Goal: Task Accomplishment & Management: Use online tool/utility

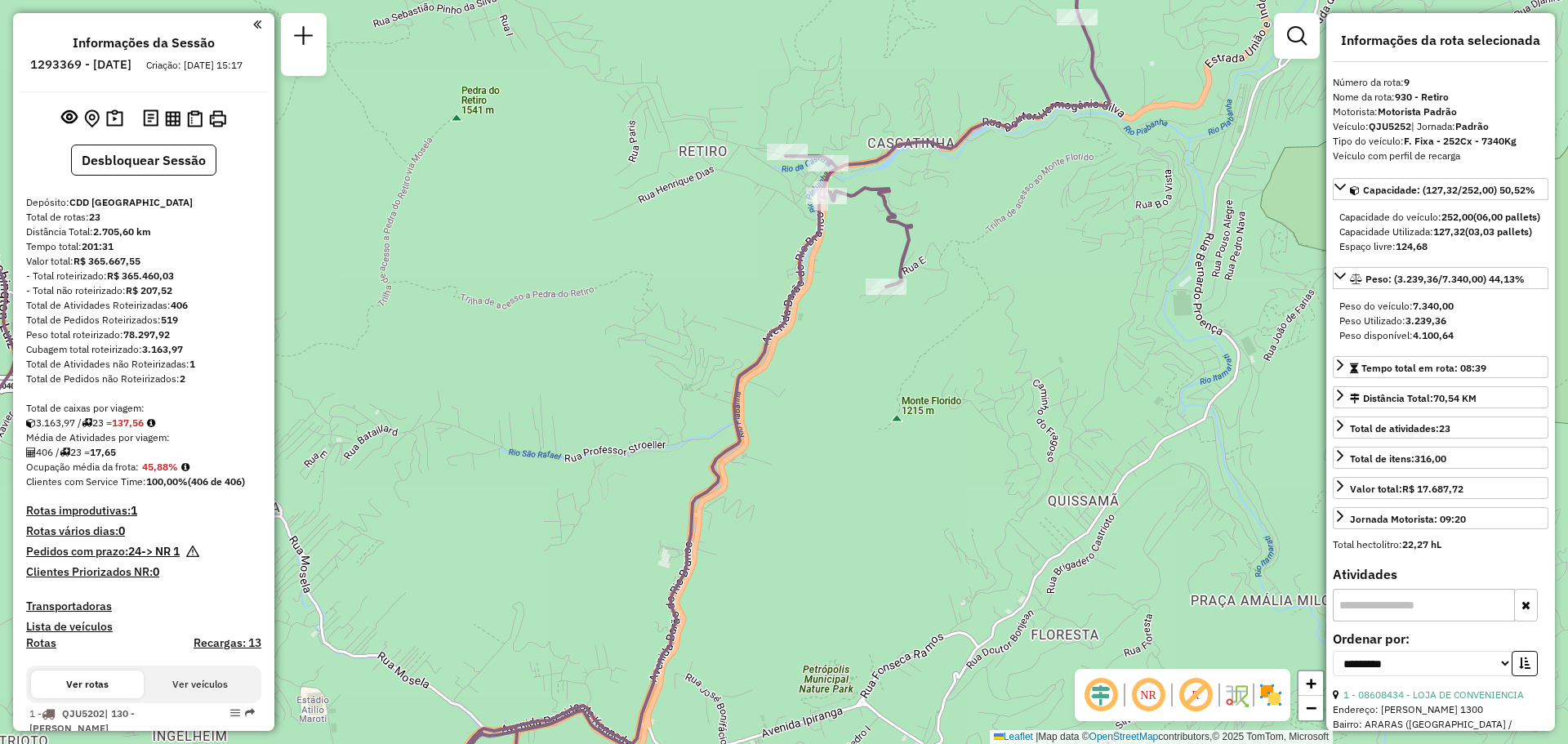
select select "**********"
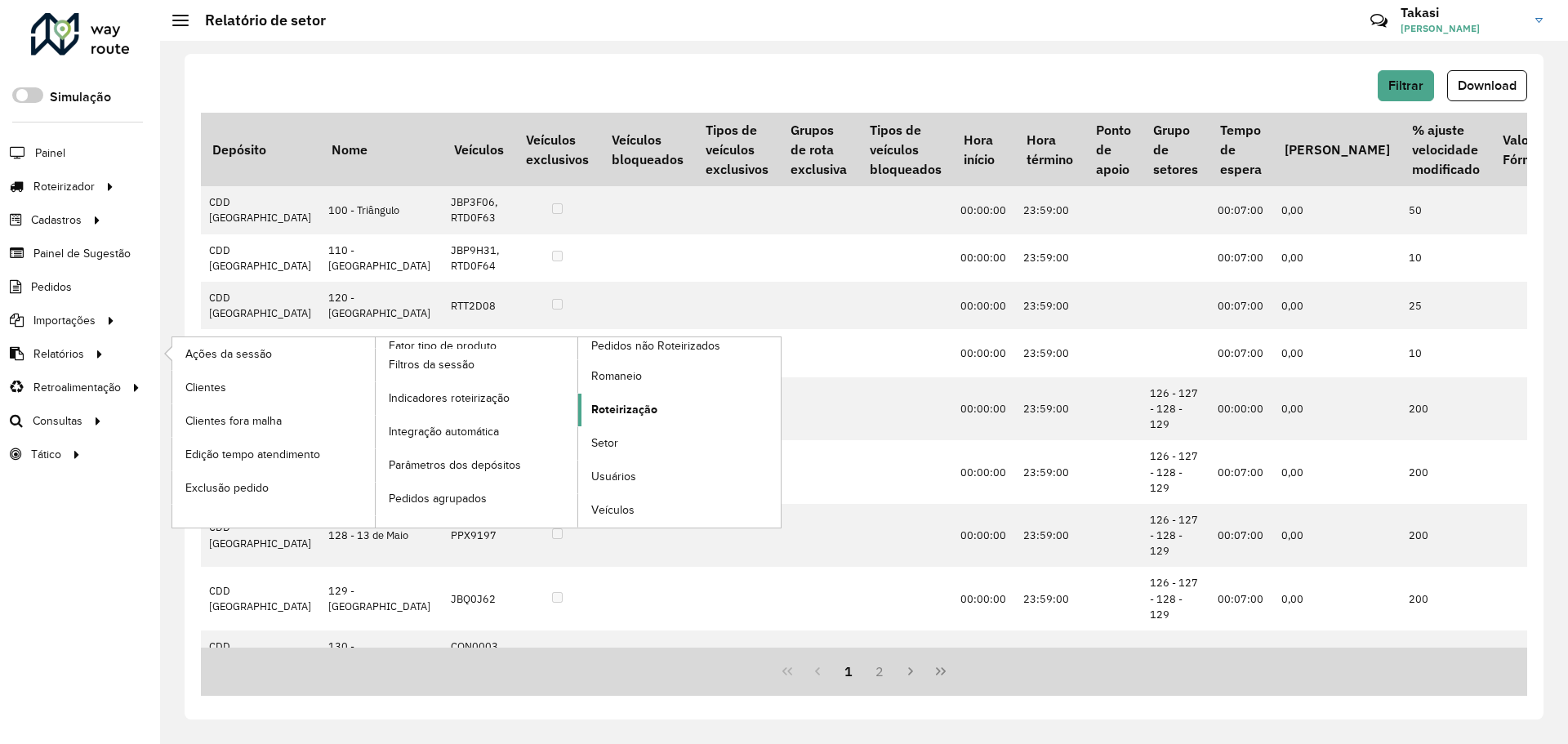
click at [600, 403] on span "Roteirização" at bounding box center [624, 409] width 66 height 17
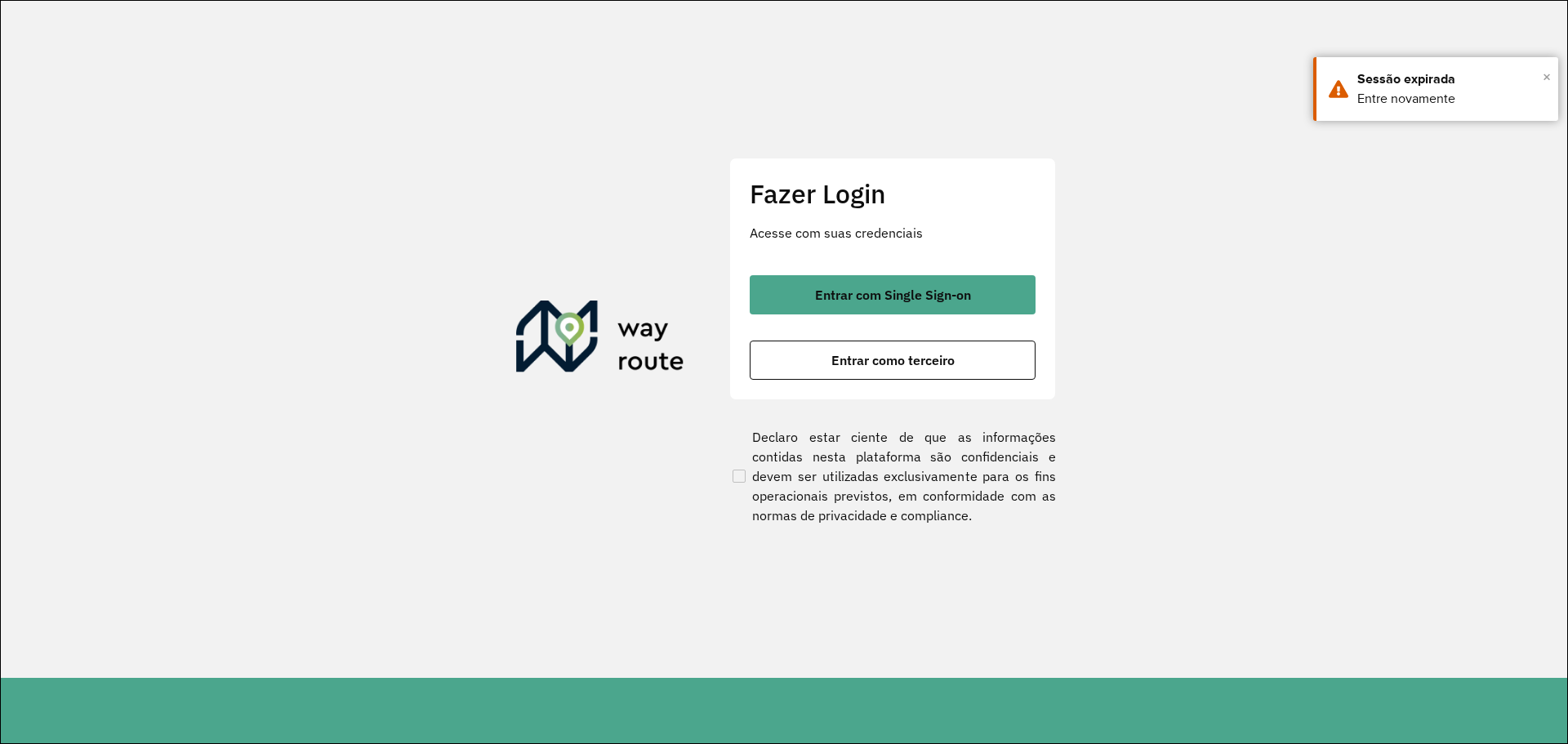
drag, startPoint x: 1548, startPoint y: 80, endPoint x: 1072, endPoint y: 209, distance: 493.2
click at [1538, 85] on div "× Sessão expirada Entre novamente" at bounding box center [1435, 89] width 245 height 64
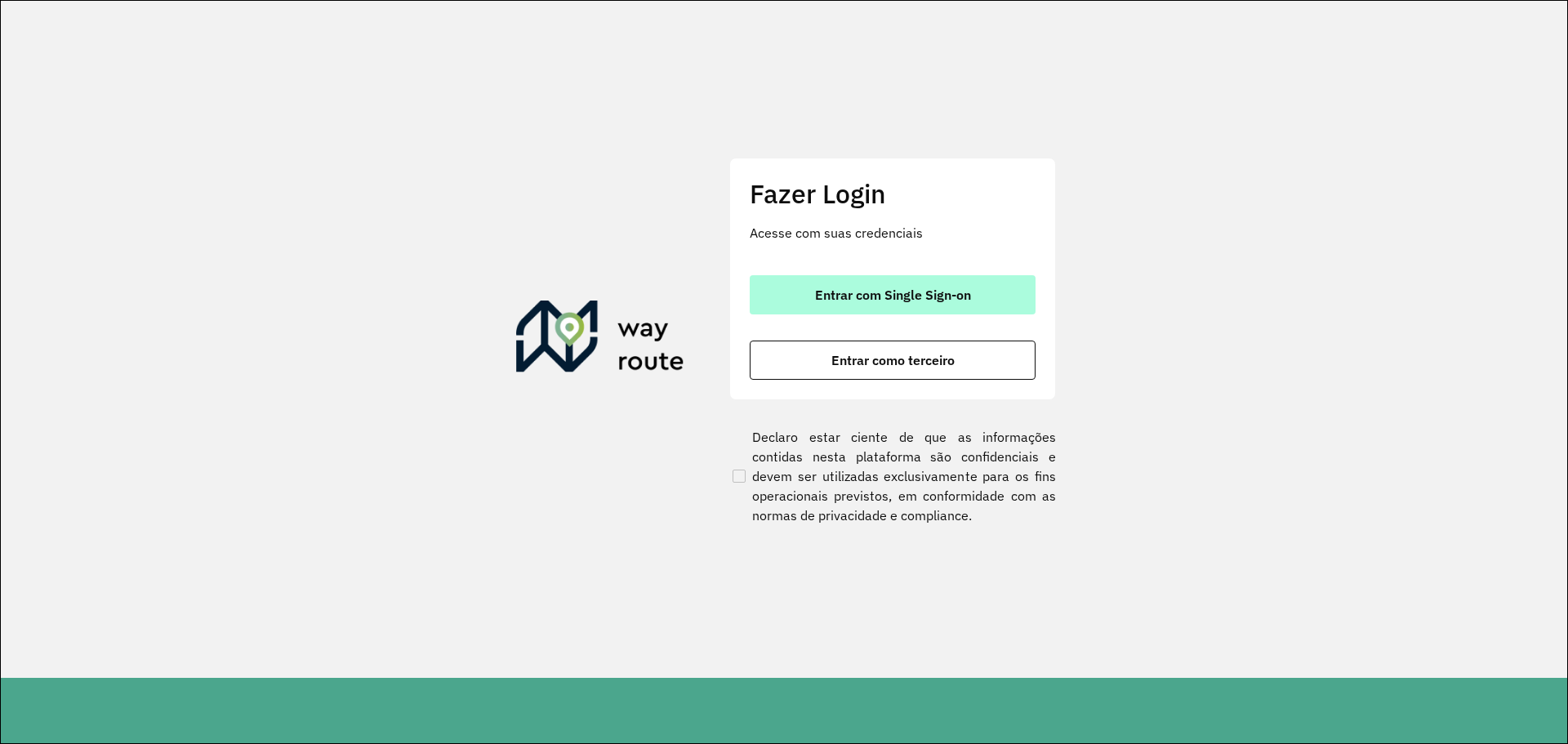
click at [830, 310] on button "Entrar com Single Sign-on" at bounding box center [892, 295] width 286 height 39
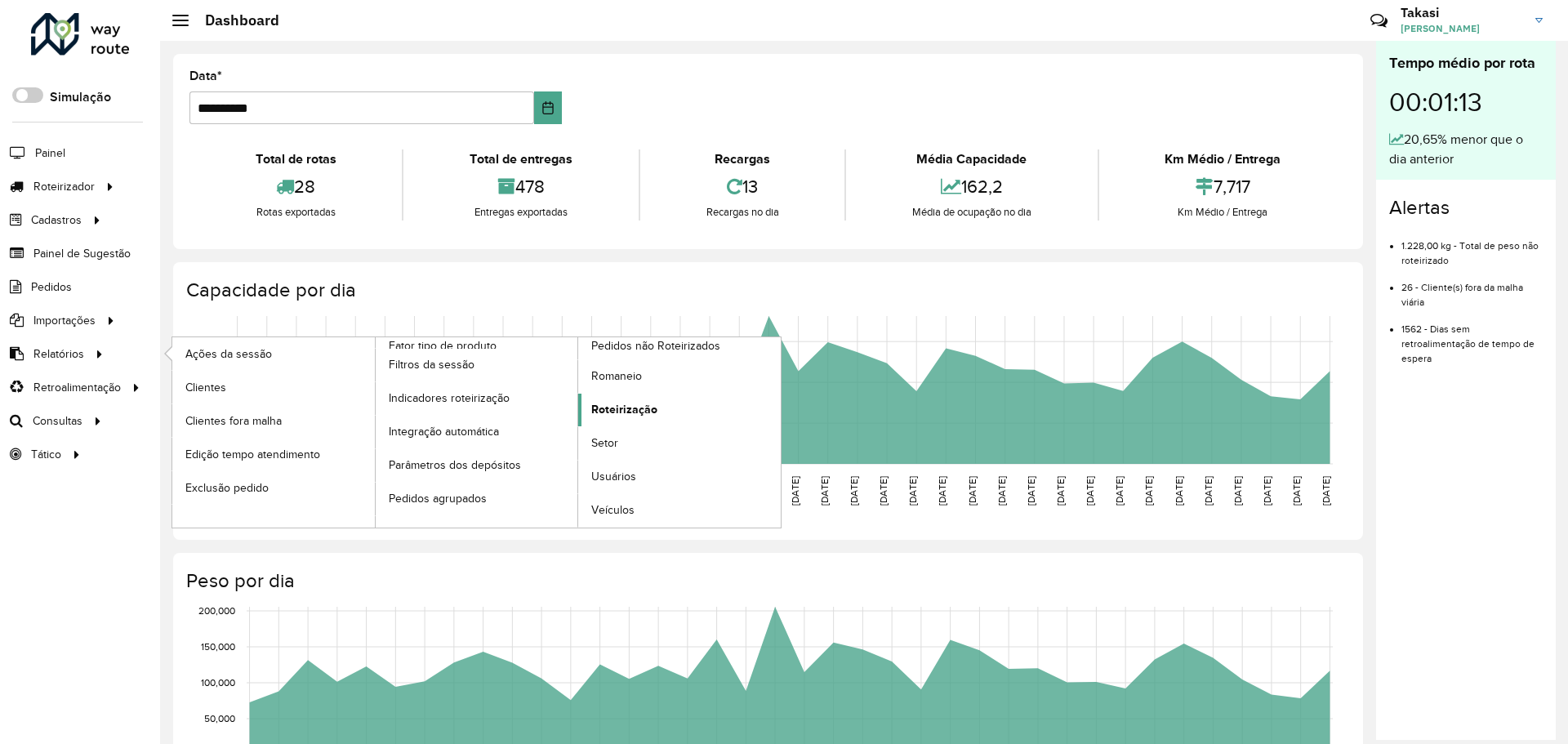
click at [645, 406] on span "Roteirização" at bounding box center [624, 409] width 66 height 17
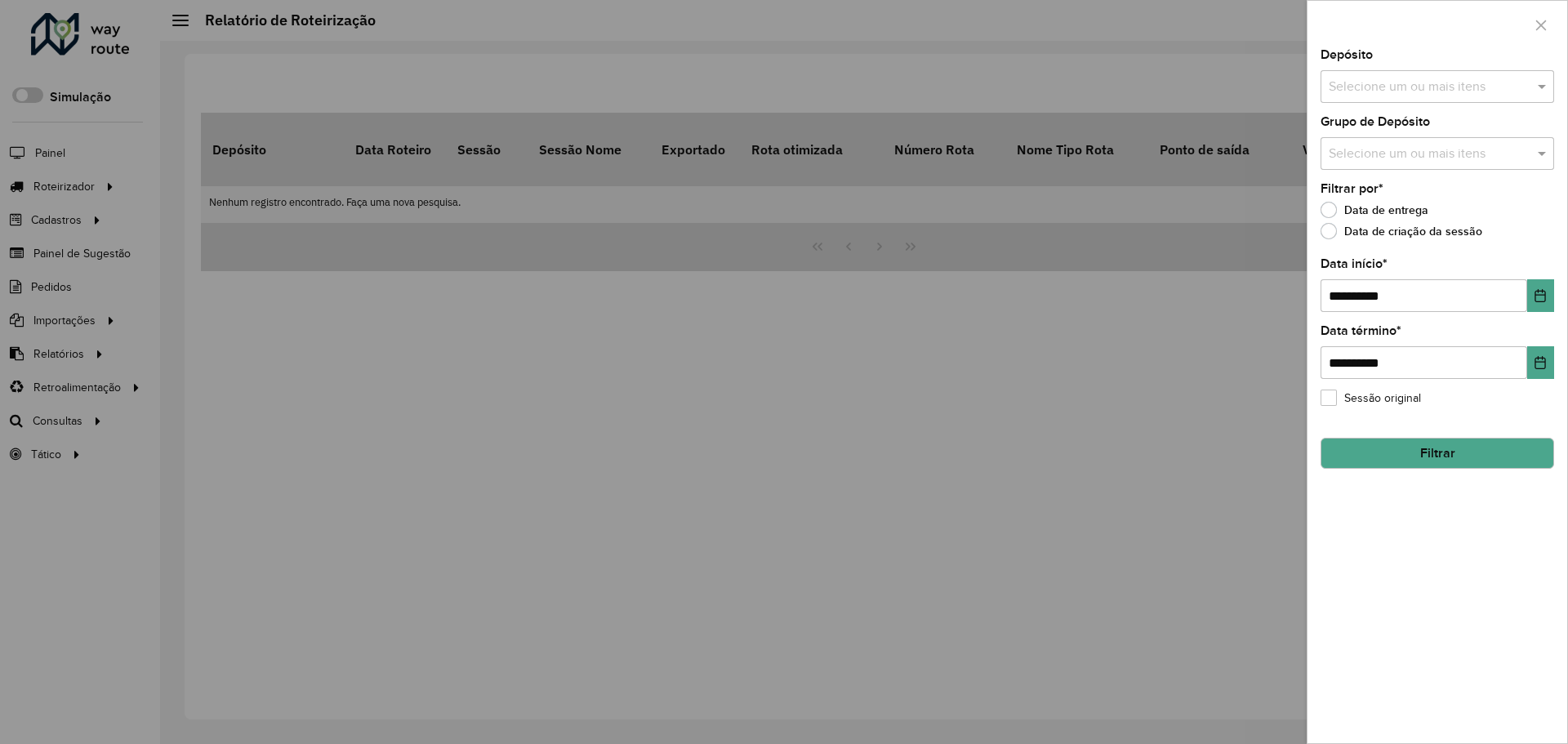
click at [1497, 88] on input "text" at bounding box center [1429, 88] width 210 height 20
click at [1413, 168] on div "CDD [GEOGRAPHIC_DATA]" at bounding box center [1437, 168] width 232 height 28
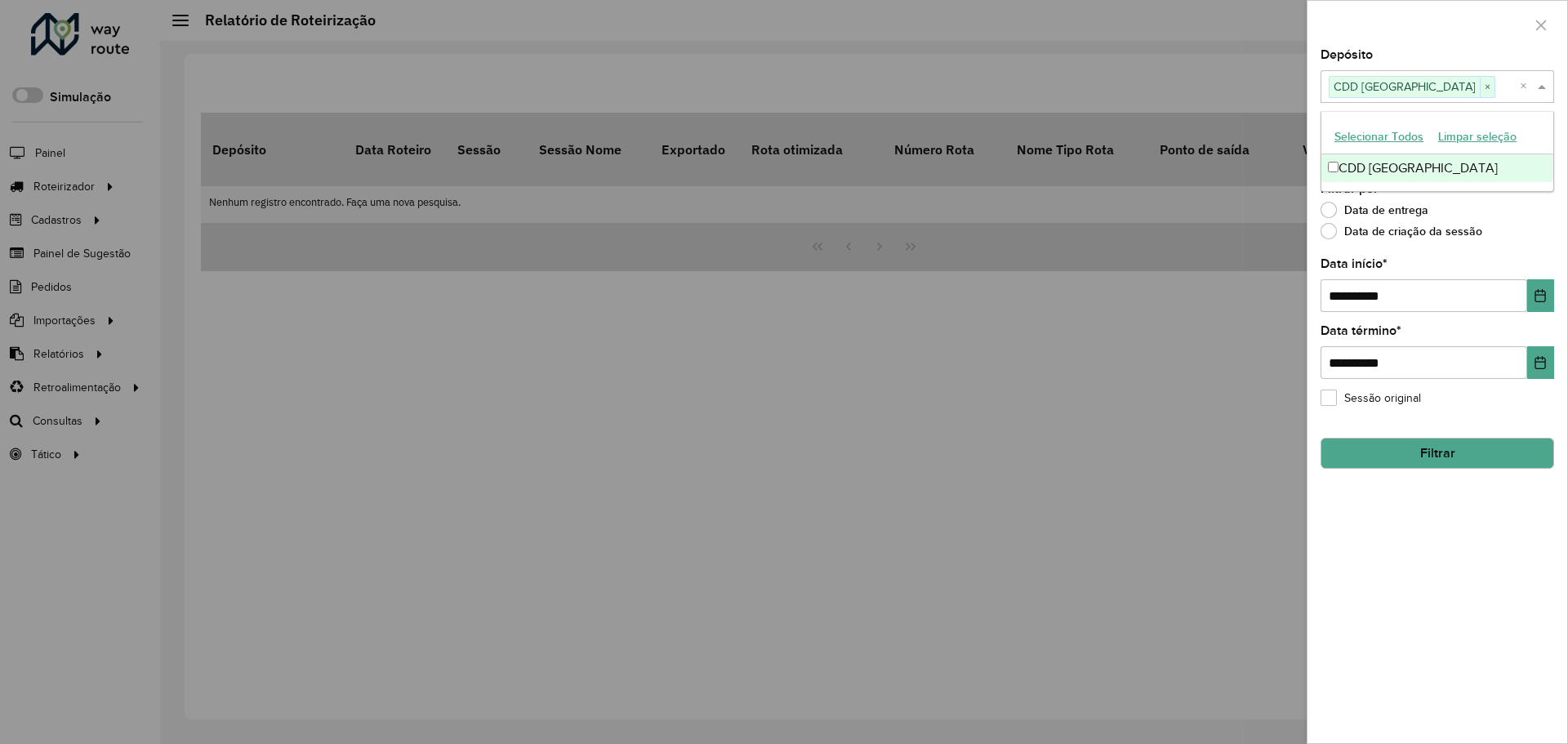
click at [1520, 215] on div "Data de entrega" at bounding box center [1437, 215] width 233 height 20
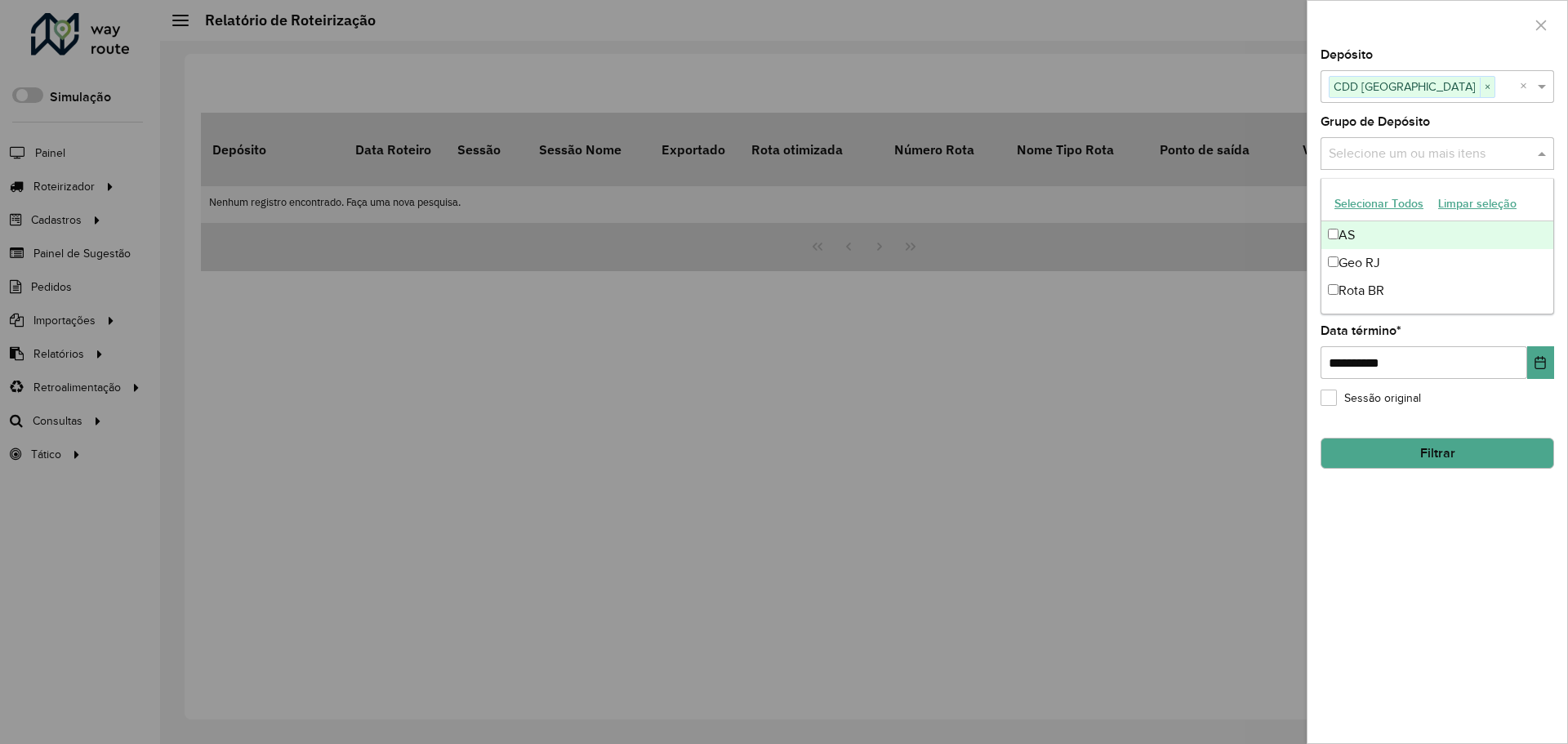
click at [1467, 146] on input "text" at bounding box center [1429, 155] width 210 height 20
click at [1409, 260] on div "Geo RJ" at bounding box center [1437, 263] width 232 height 28
click at [1519, 592] on div "**********" at bounding box center [1437, 397] width 260 height 695
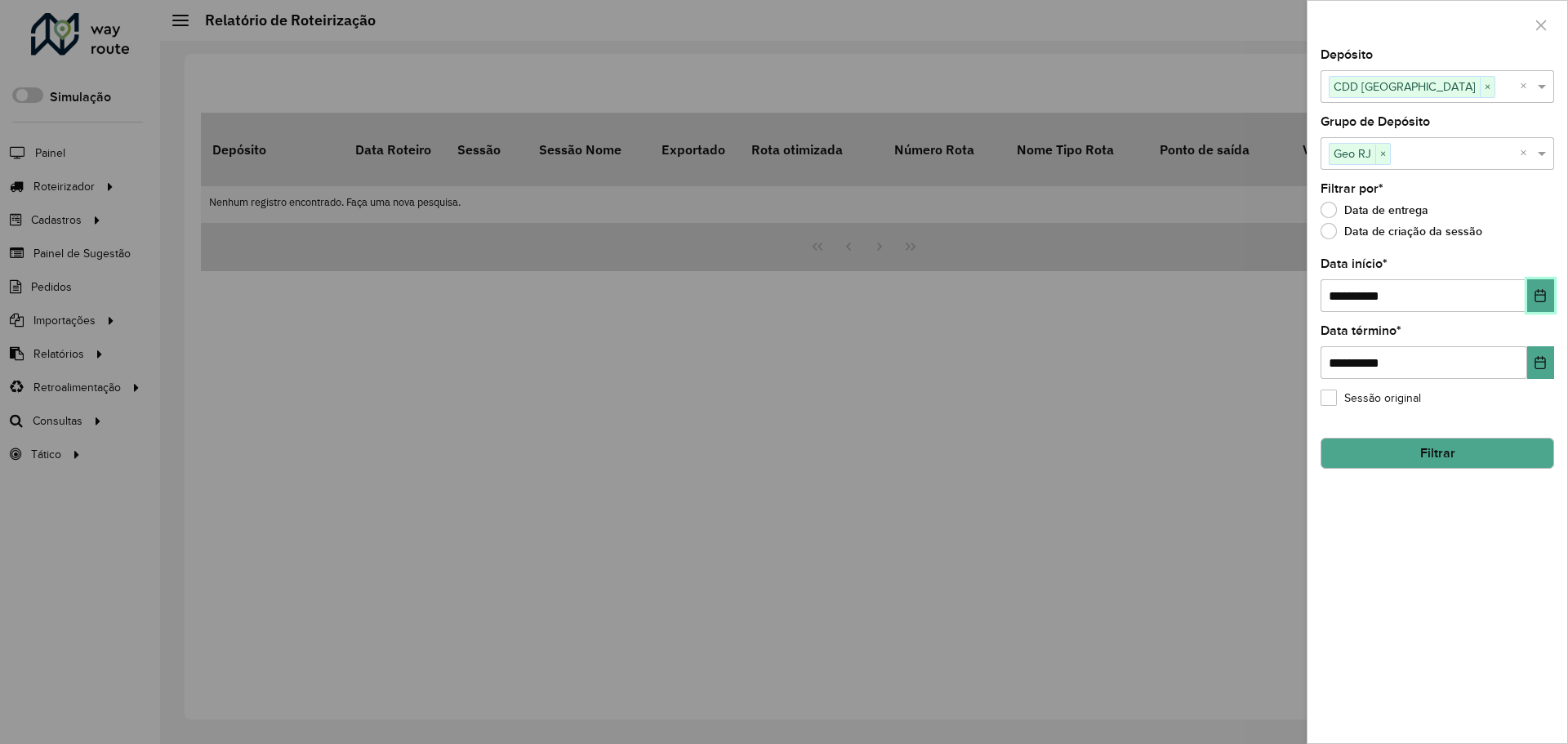
click at [1541, 296] on icon "Choose Date" at bounding box center [1539, 295] width 13 height 13
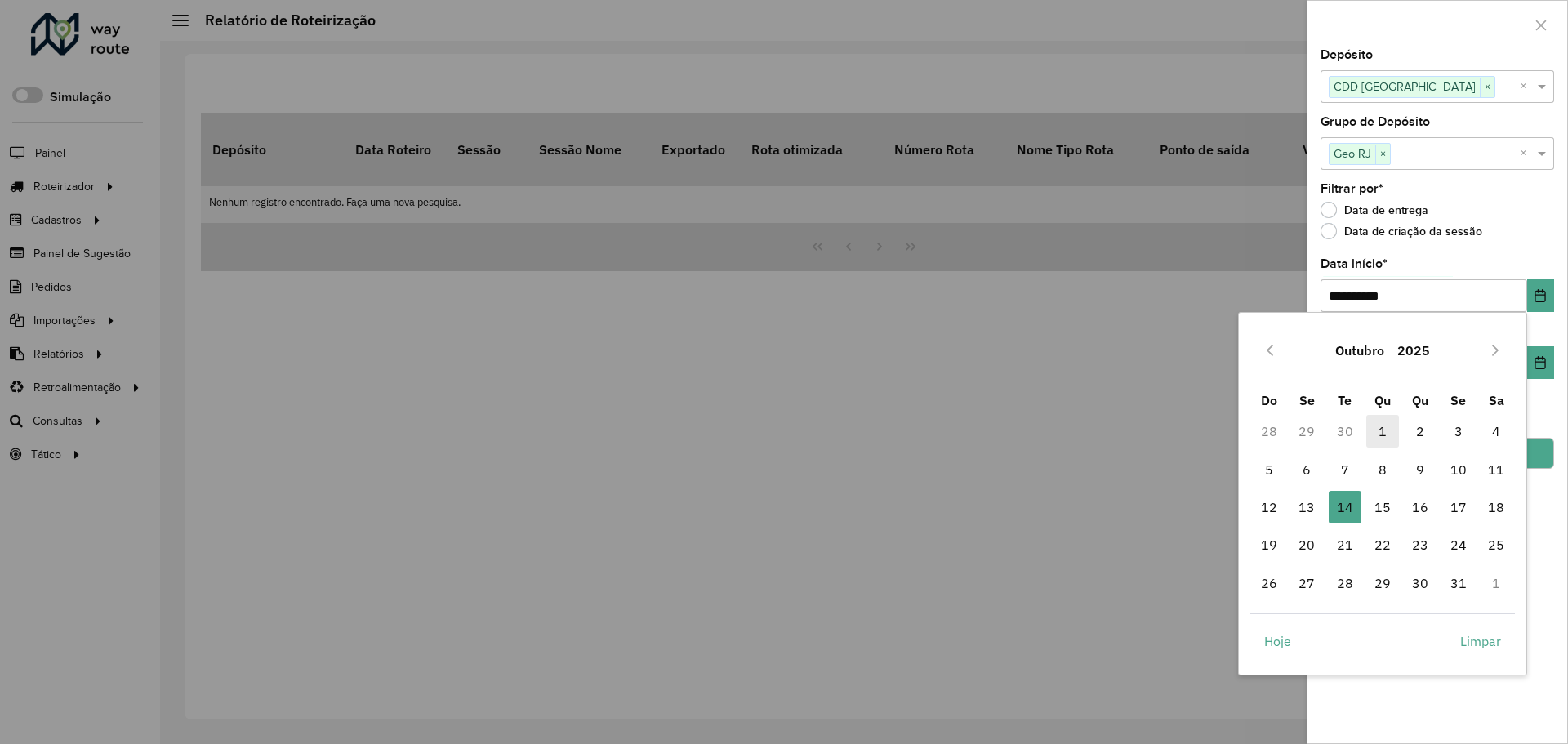
click at [1388, 437] on span "1" at bounding box center [1382, 431] width 32 height 32
type input "**********"
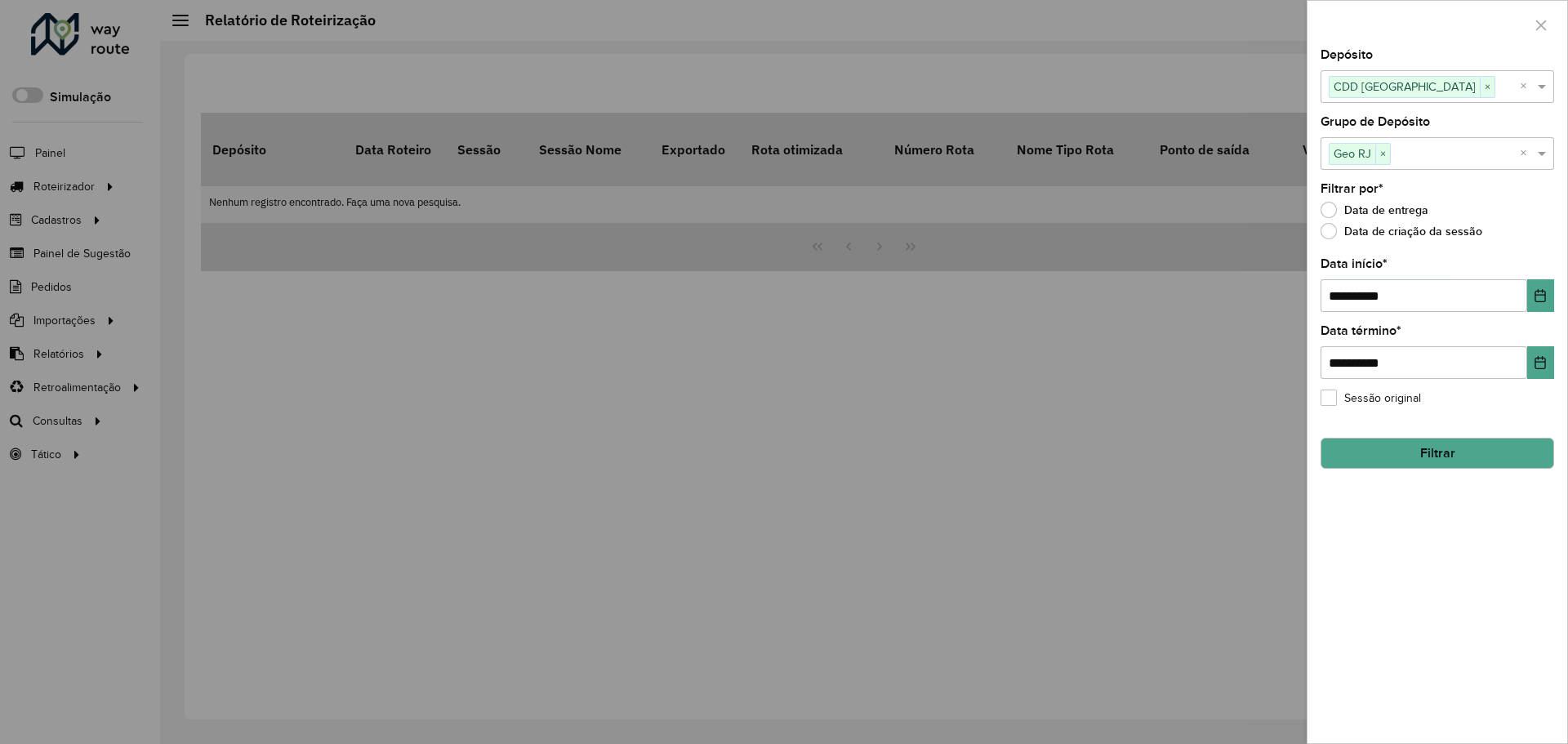
click at [1445, 438] on button "Filtrar" at bounding box center [1437, 454] width 233 height 31
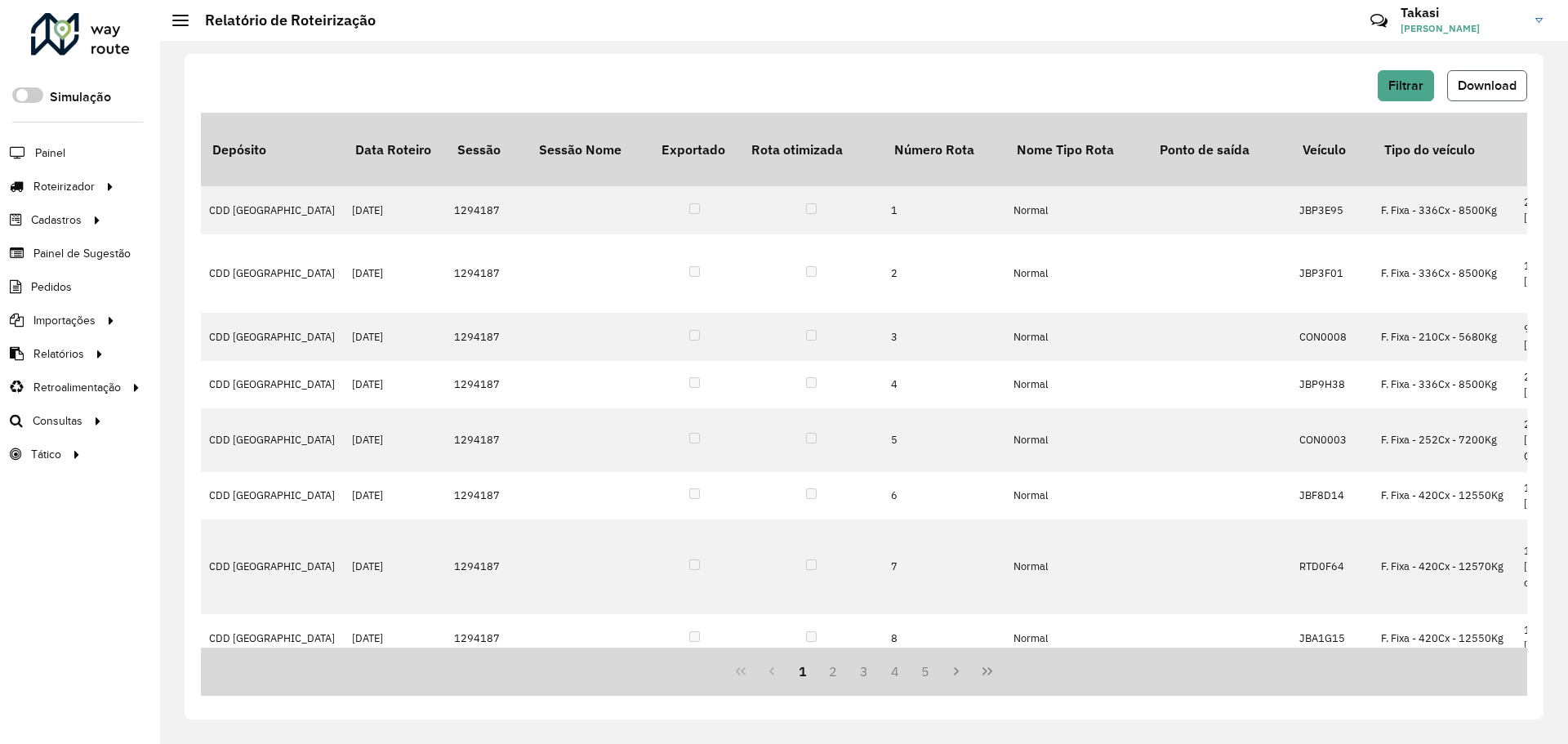
click at [1491, 92] on span "Download" at bounding box center [1487, 86] width 59 height 14
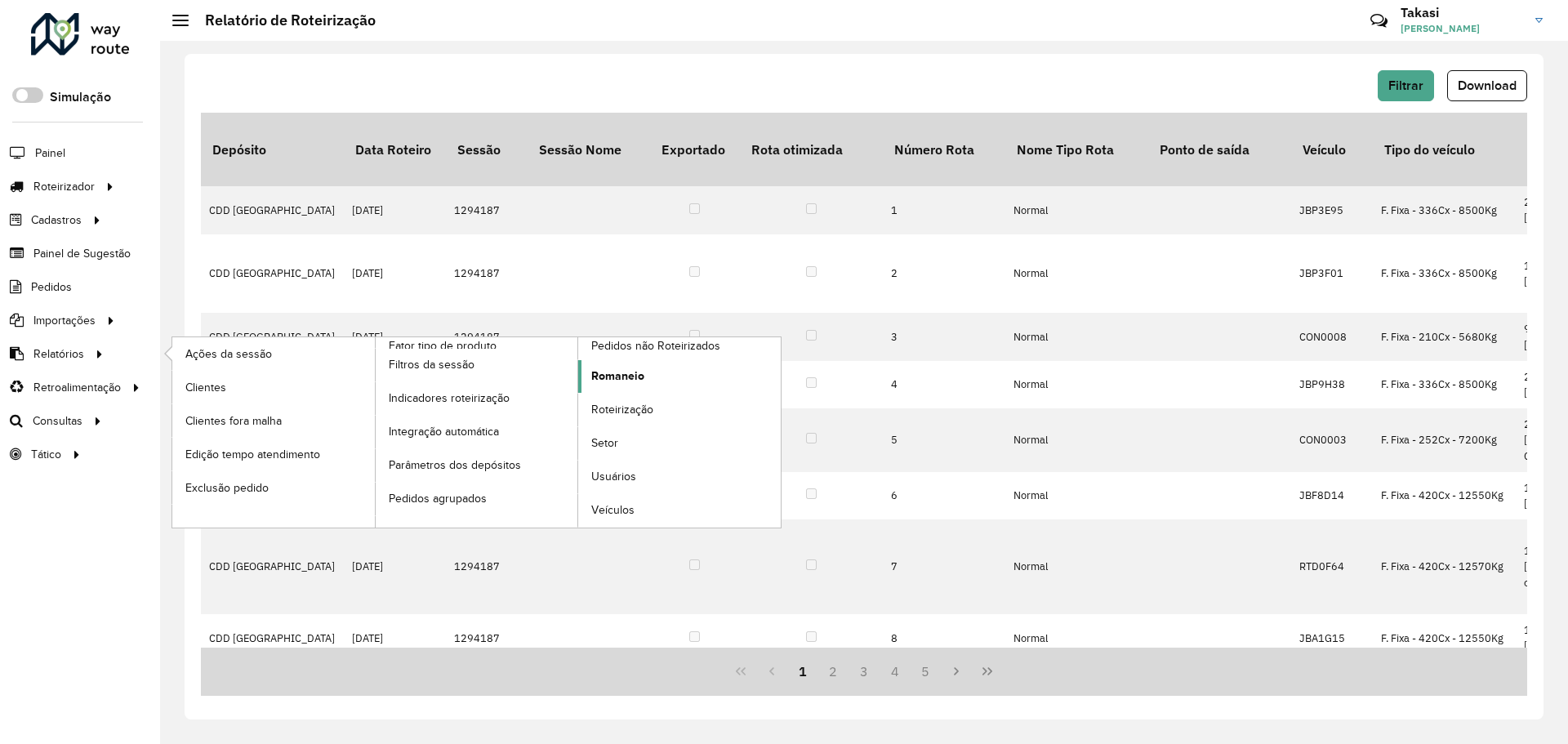
click at [644, 381] on link "Romaneio" at bounding box center [680, 376] width 203 height 32
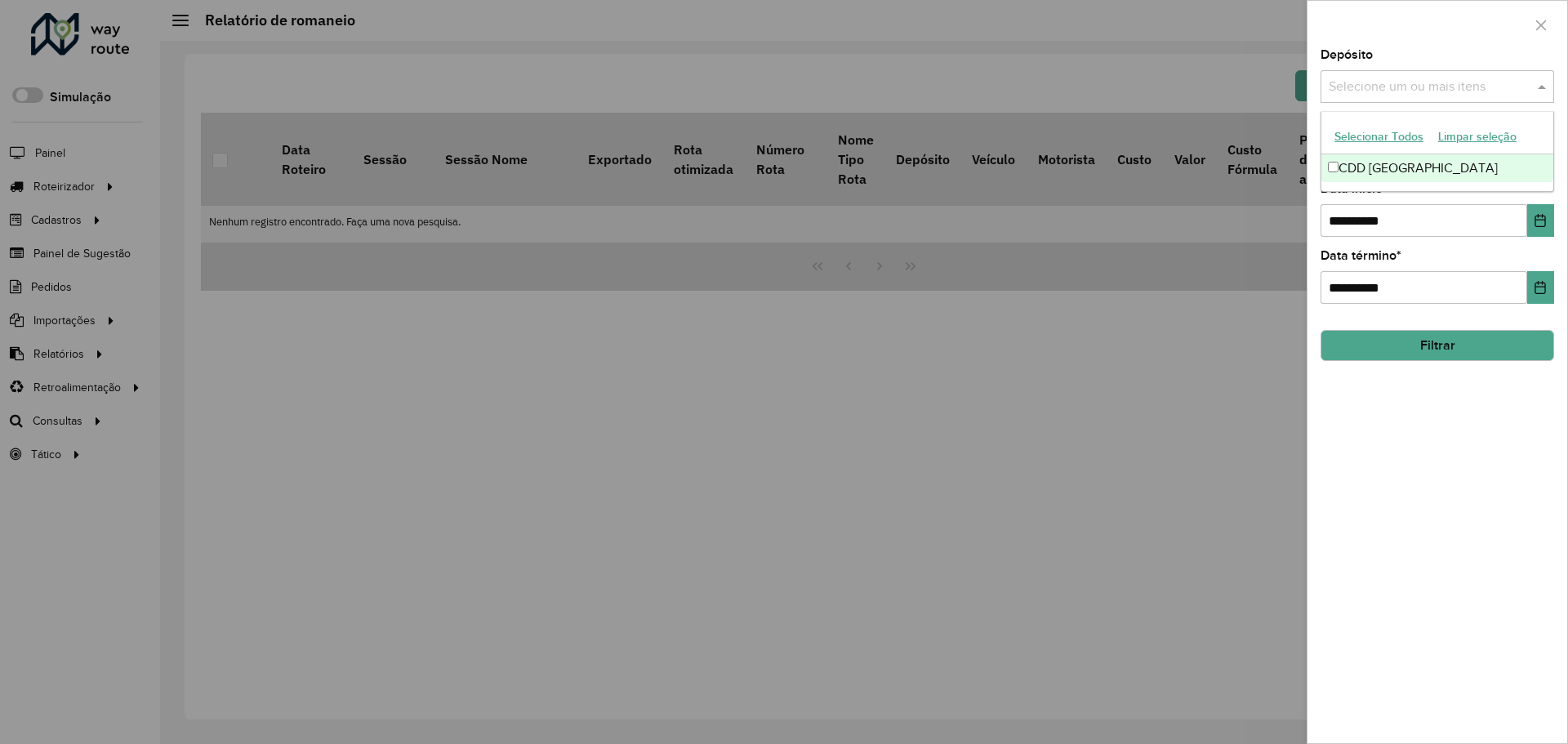
click at [1397, 71] on div "Selecione um ou mais itens" at bounding box center [1437, 86] width 233 height 32
click at [1394, 85] on input "text" at bounding box center [1429, 88] width 210 height 20
click at [1402, 160] on div "CDD [GEOGRAPHIC_DATA]" at bounding box center [1437, 168] width 232 height 28
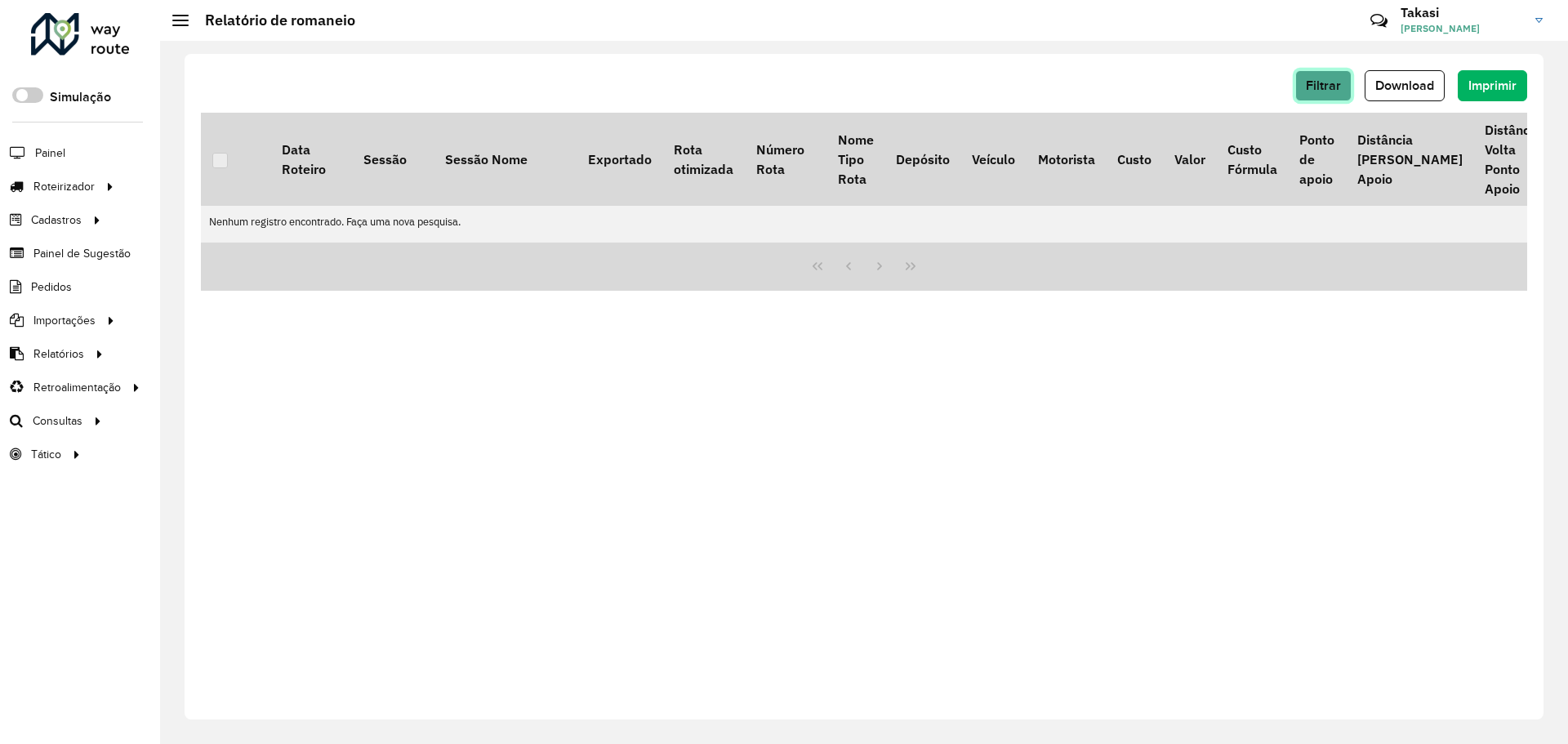
click at [1337, 80] on span "Filtrar" at bounding box center [1324, 86] width 35 height 14
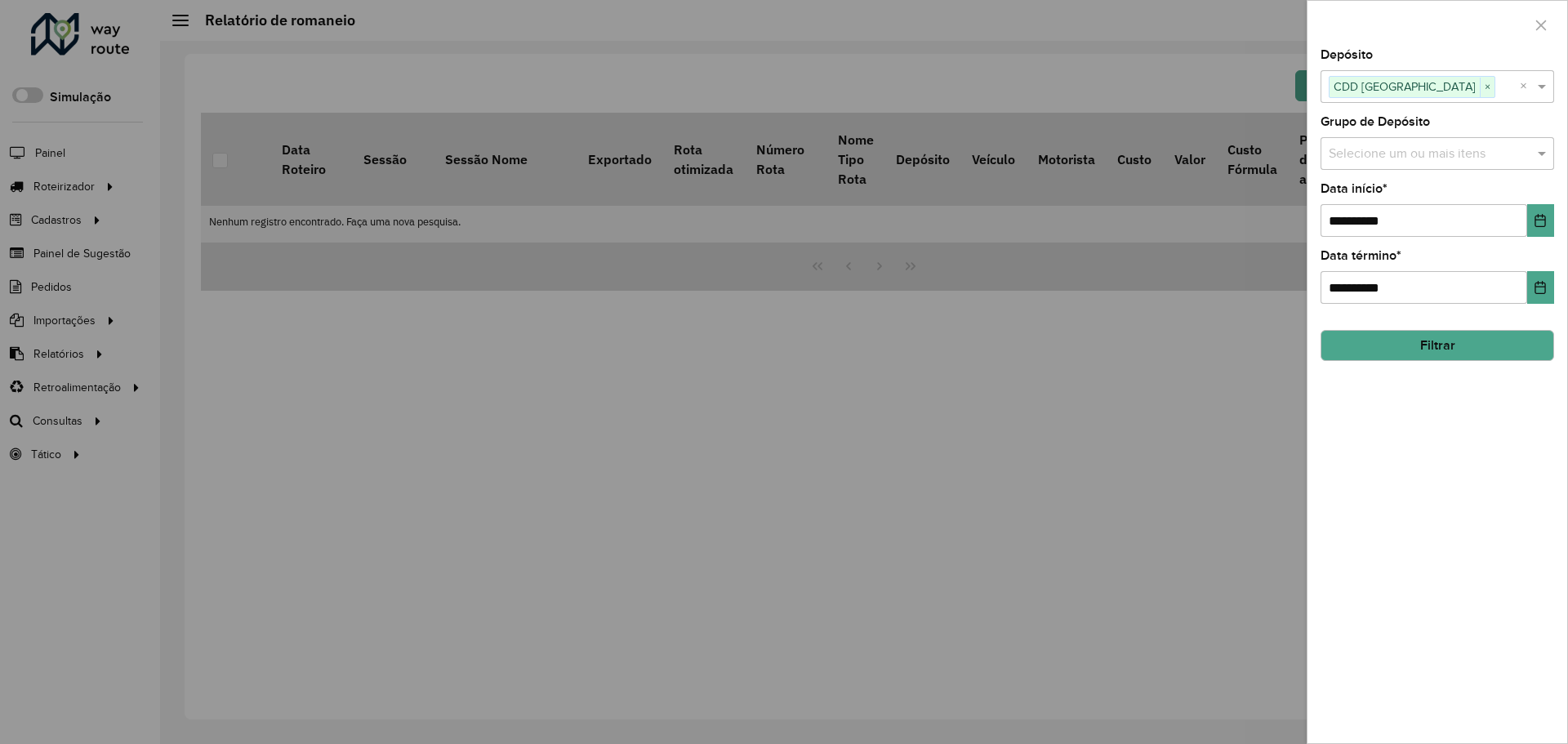
click at [1429, 153] on input "text" at bounding box center [1429, 155] width 210 height 20
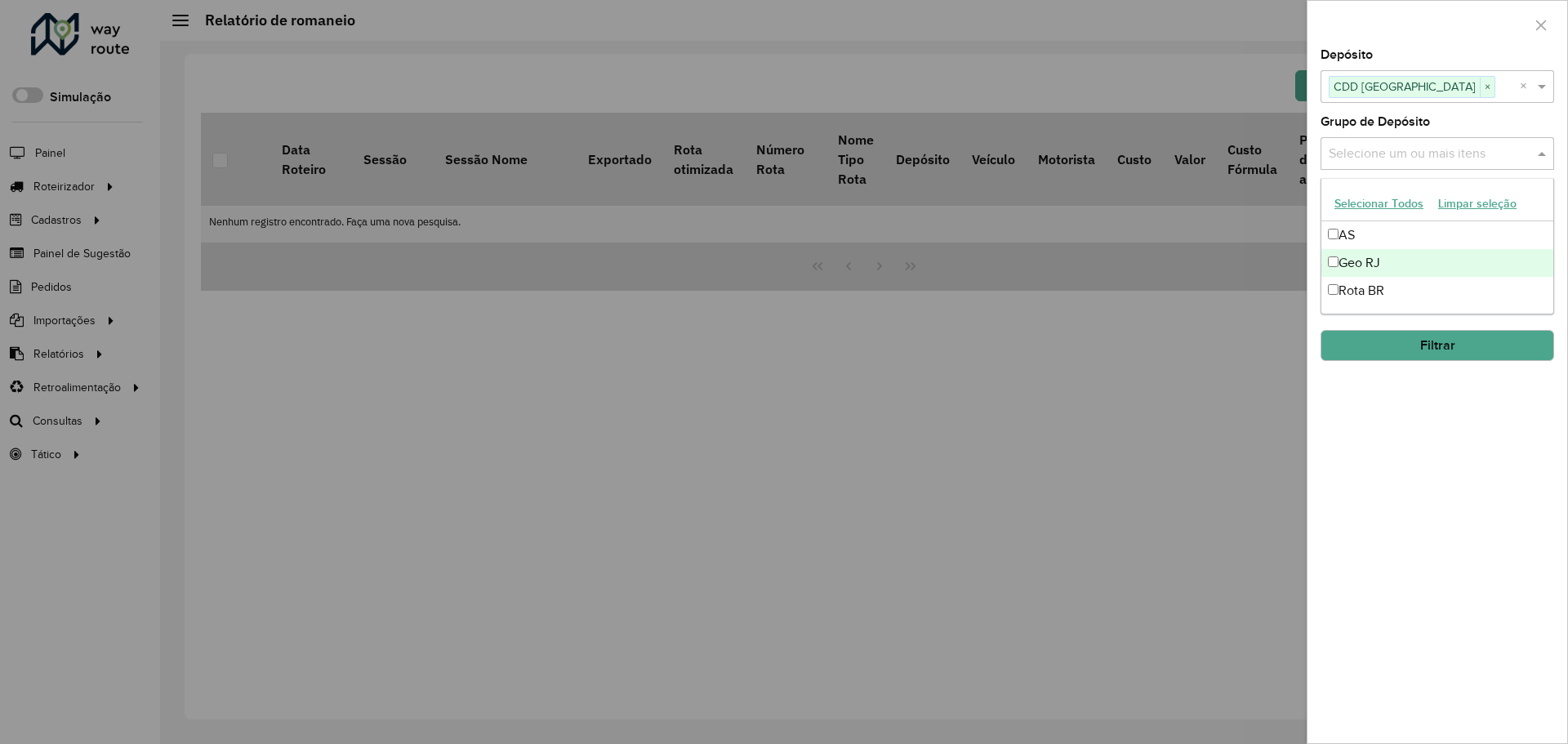
click at [1384, 265] on div "Geo RJ" at bounding box center [1437, 263] width 232 height 28
click at [1416, 462] on div "**********" at bounding box center [1437, 397] width 260 height 695
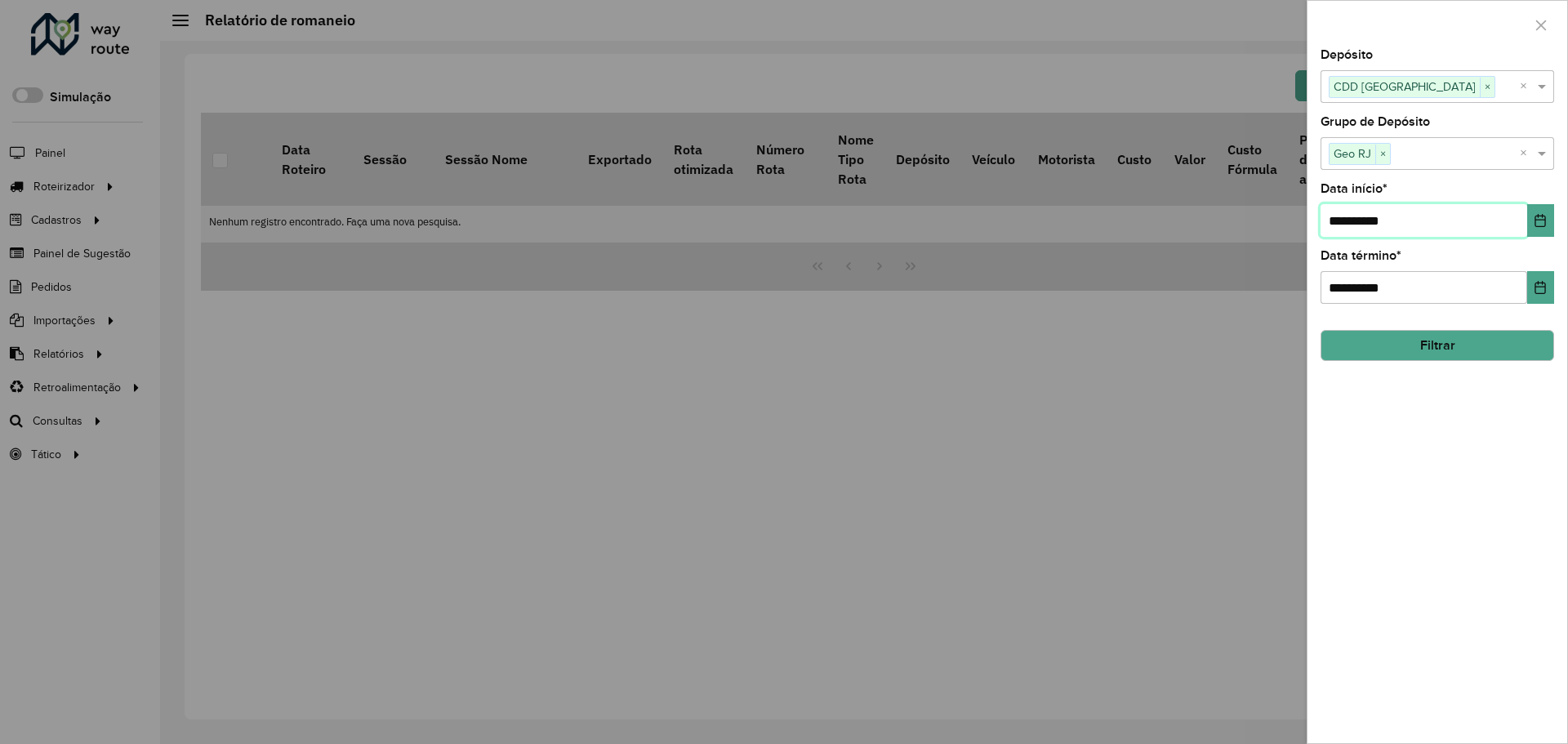
click at [1413, 219] on input "**********" at bounding box center [1424, 220] width 207 height 32
click at [1539, 219] on icon "Choose Date" at bounding box center [1540, 220] width 11 height 13
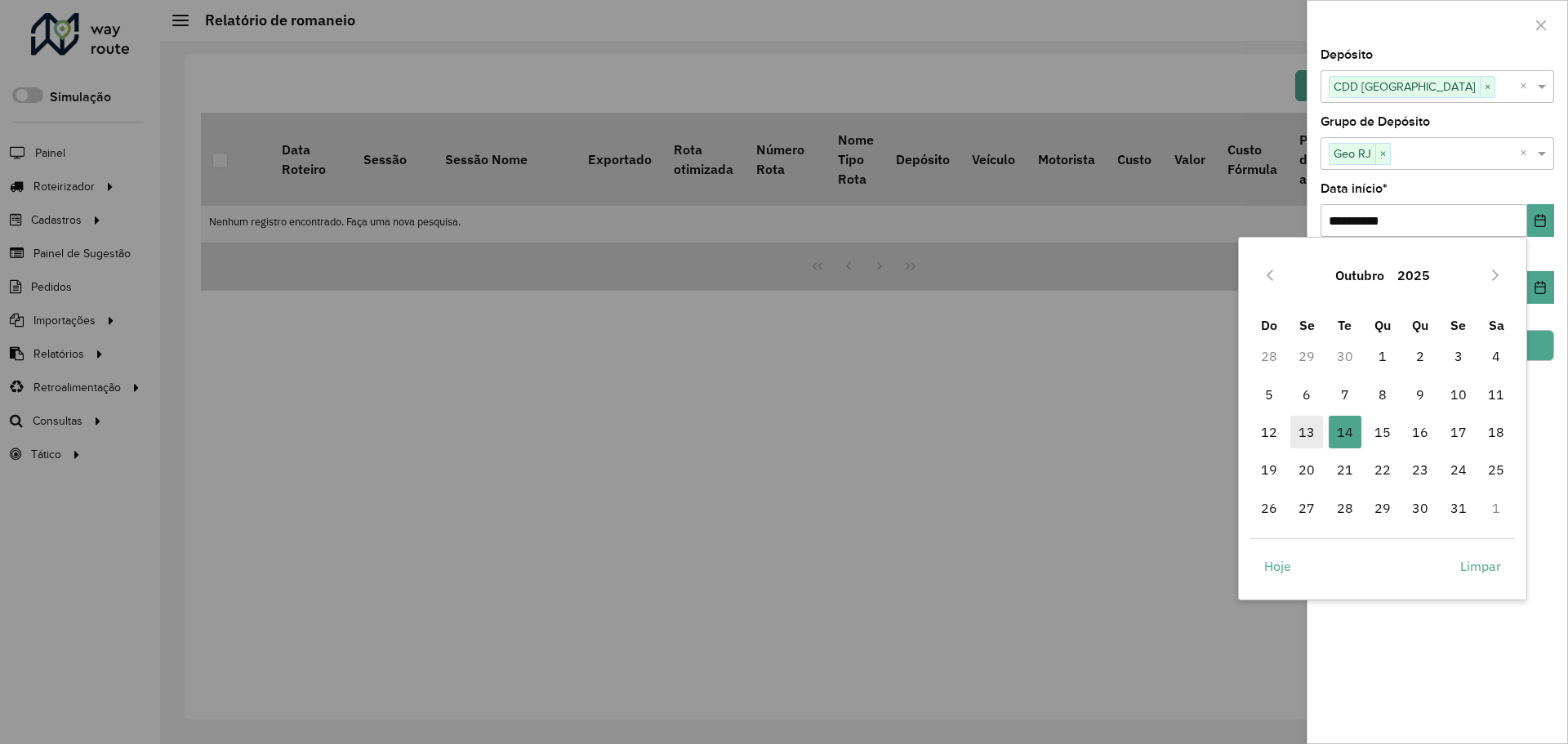
click at [1310, 428] on span "13" at bounding box center [1306, 432] width 32 height 32
type input "**********"
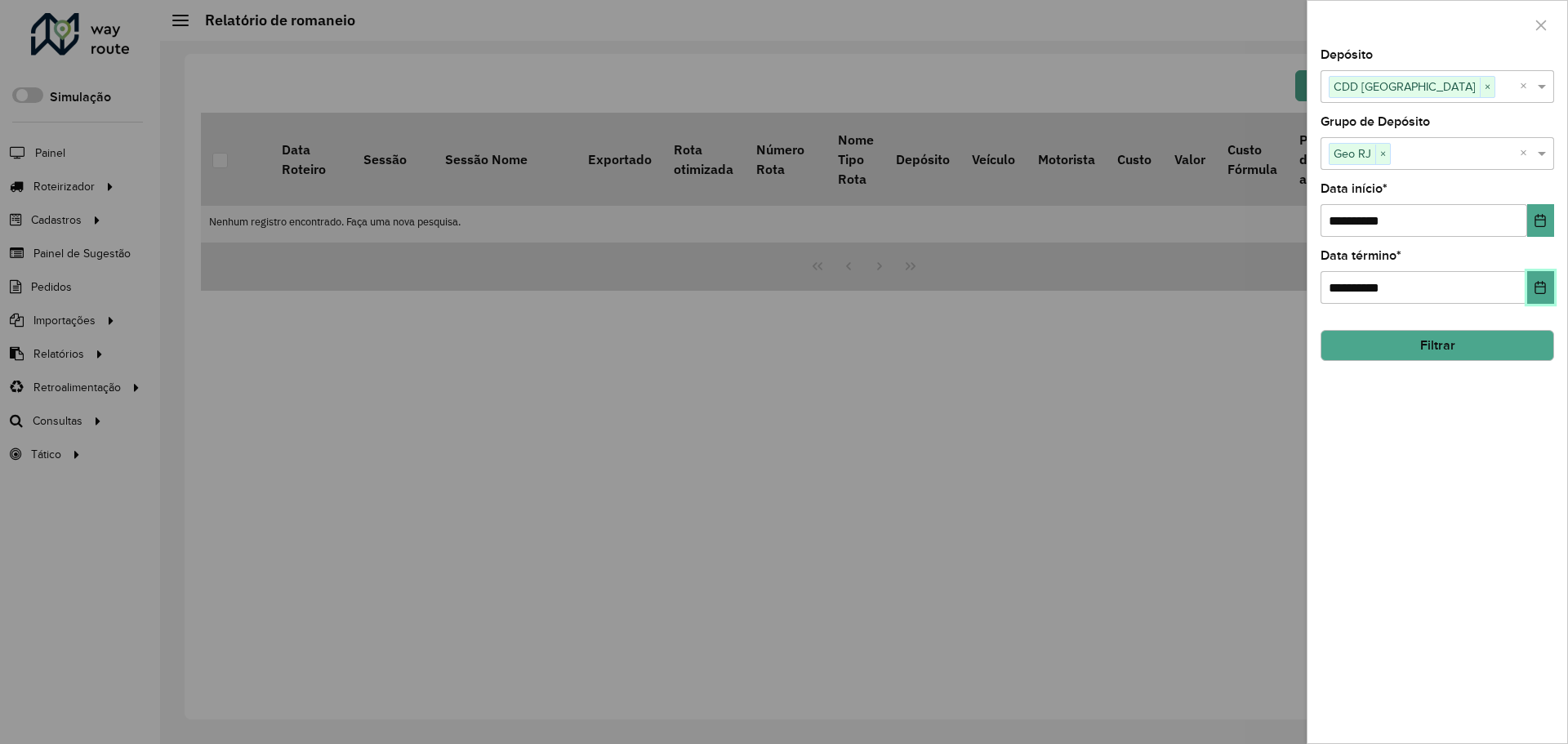
click at [1542, 294] on icon "Choose Date" at bounding box center [1540, 287] width 11 height 13
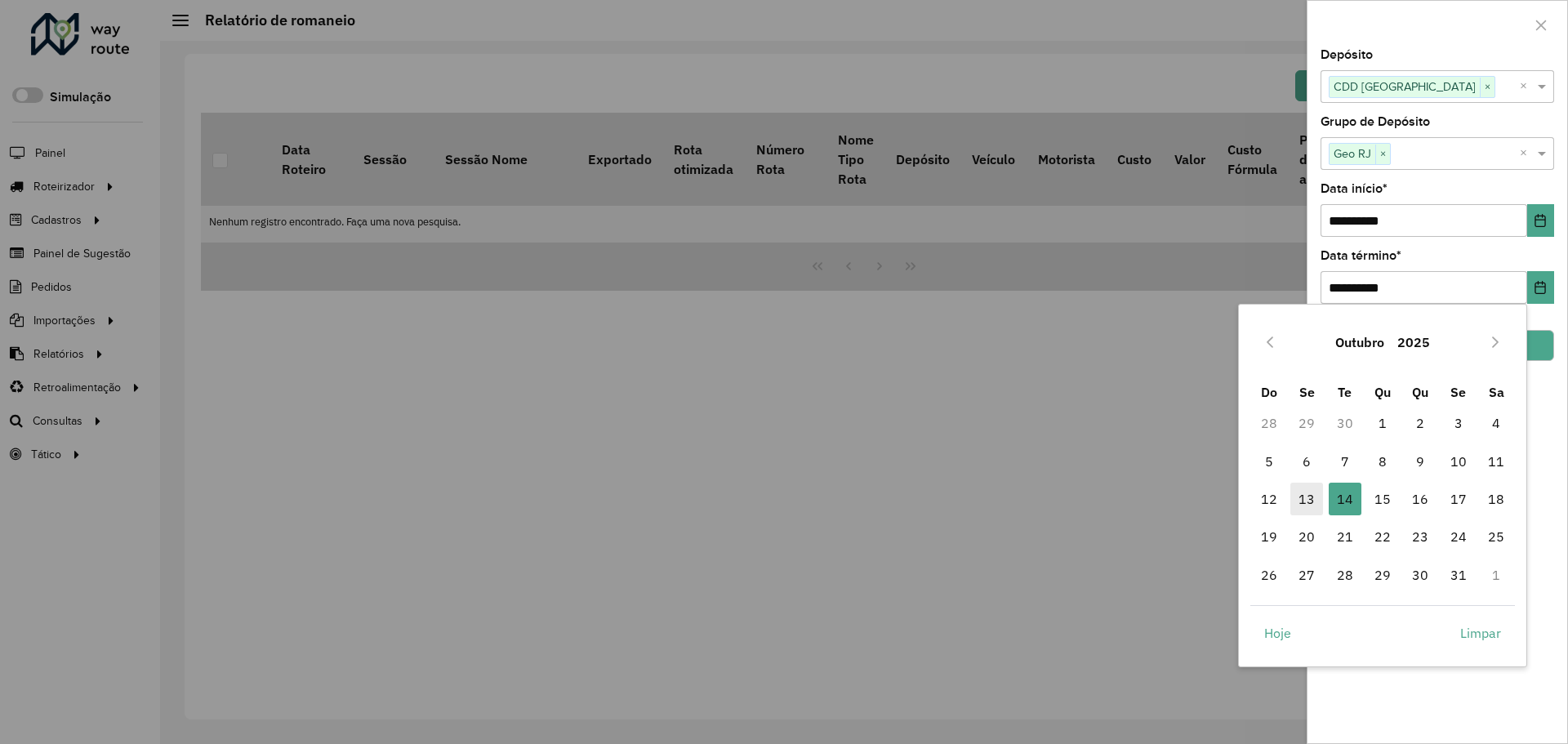
drag, startPoint x: 1309, startPoint y: 496, endPoint x: 1317, endPoint y: 486, distance: 12.8
click at [1309, 495] on span "13" at bounding box center [1306, 499] width 32 height 32
type input "**********"
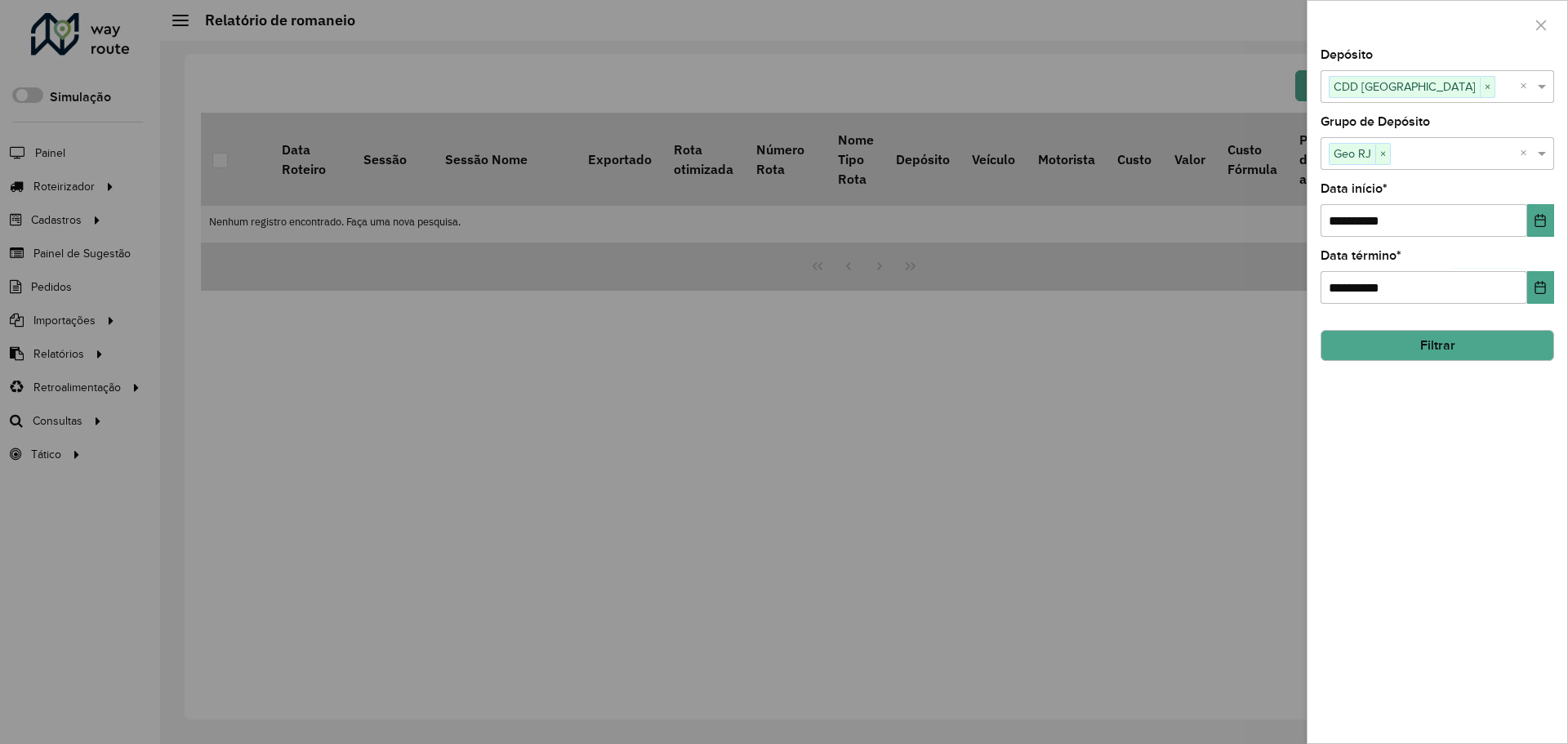
click at [1417, 358] on button "Filtrar" at bounding box center [1437, 345] width 233 height 31
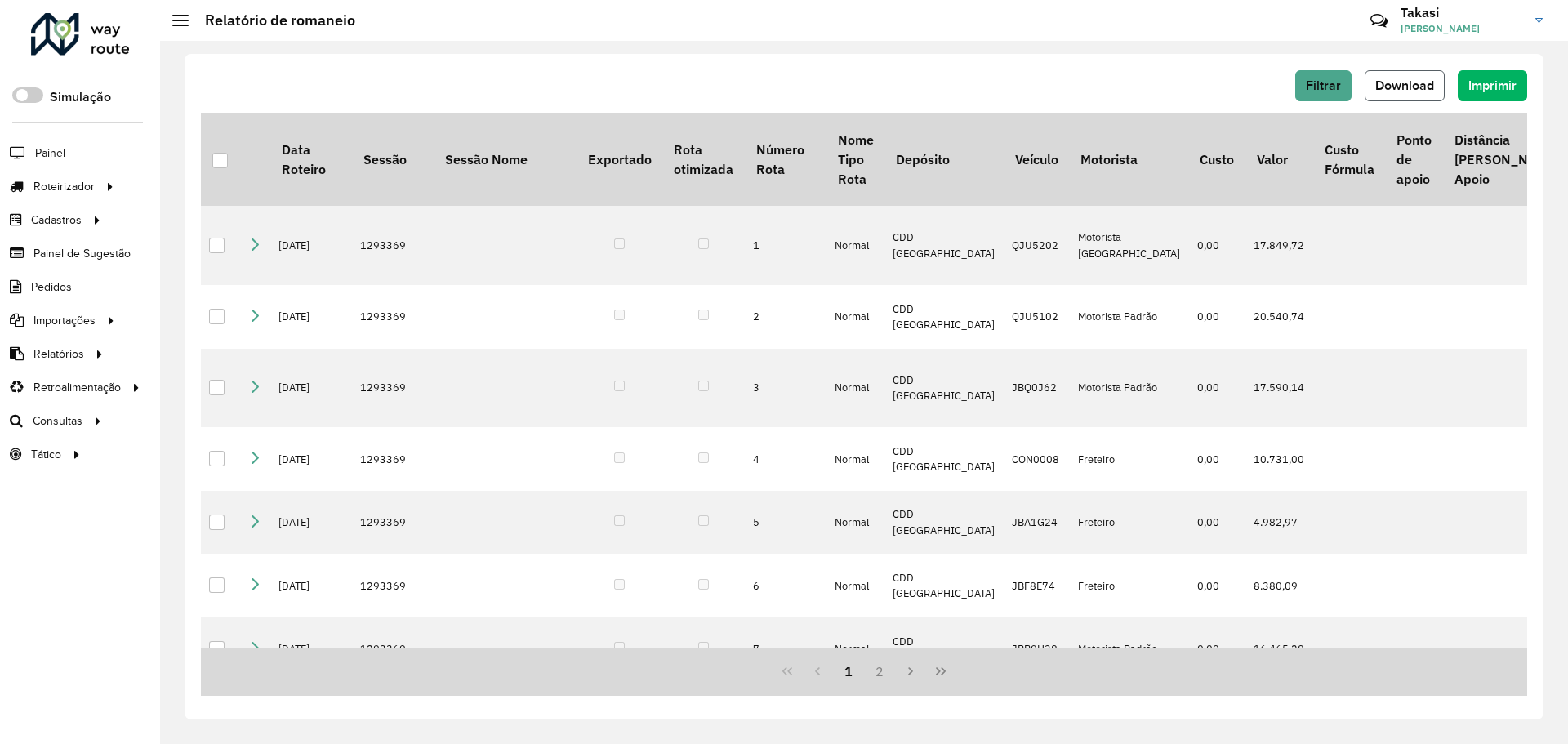
click at [1413, 78] on button "Download" at bounding box center [1404, 86] width 80 height 31
click at [1345, 81] on button "Filtrar" at bounding box center [1323, 86] width 56 height 31
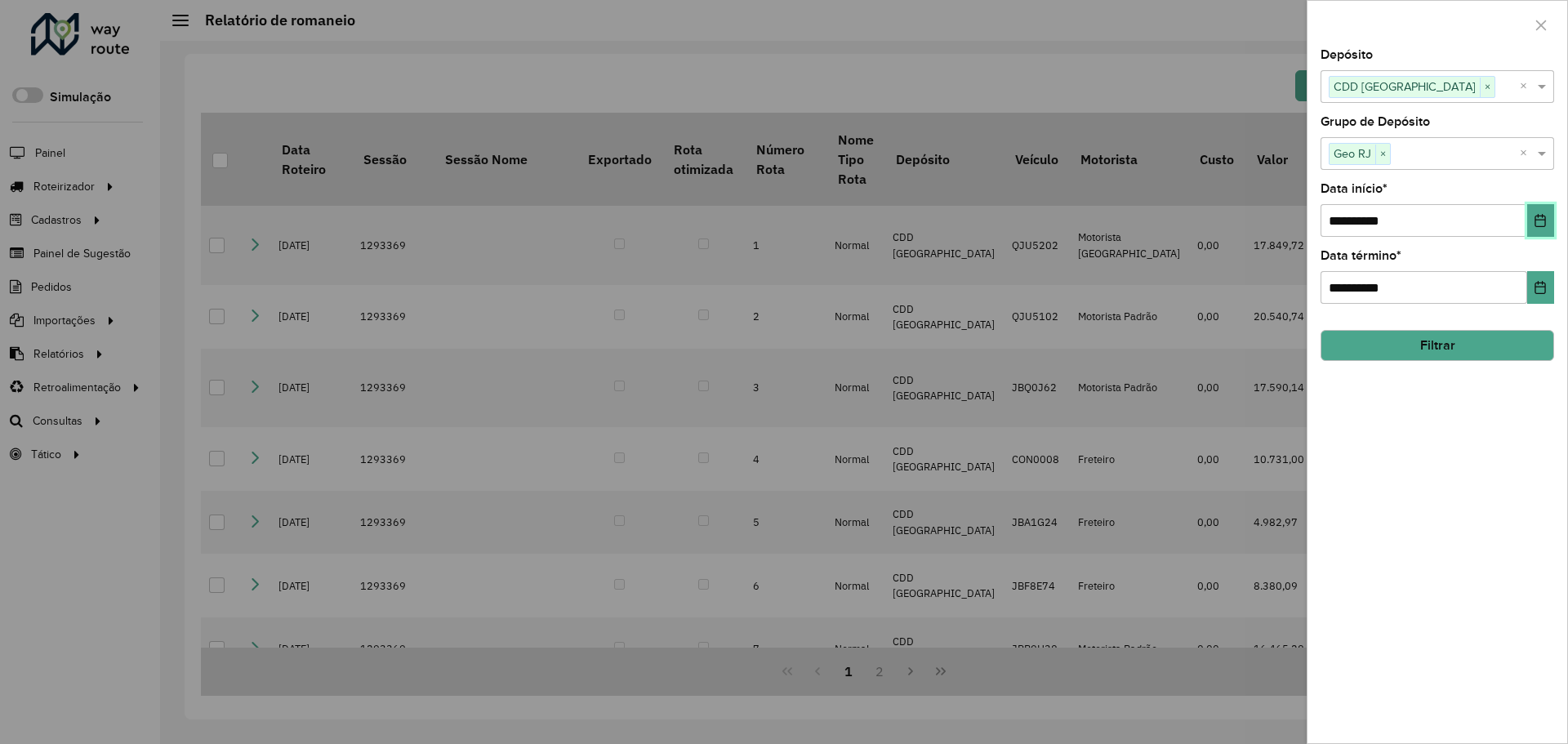
click at [1547, 215] on button "Choose Date" at bounding box center [1540, 220] width 27 height 32
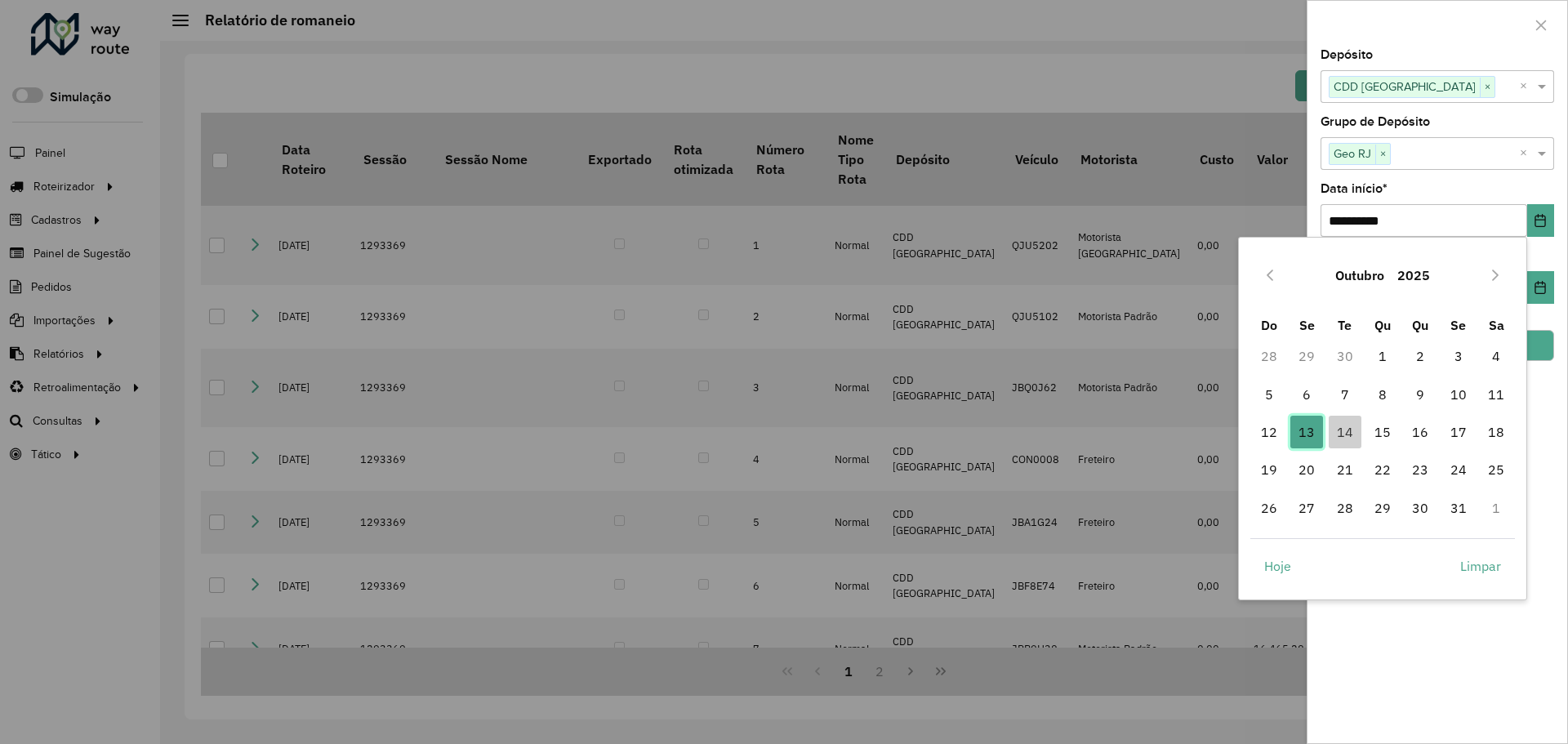
click at [1302, 426] on span "13" at bounding box center [1306, 432] width 32 height 32
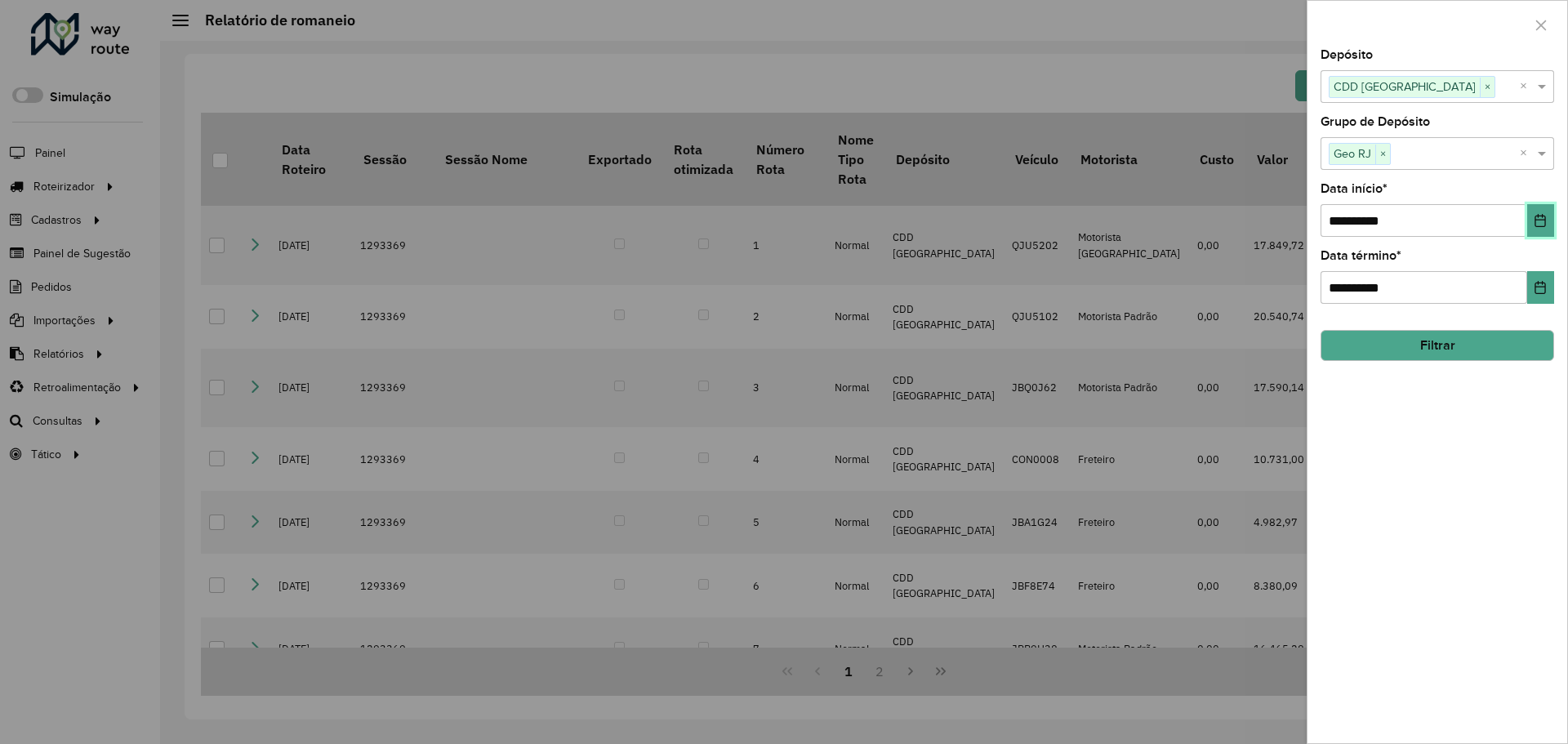
click at [1538, 224] on icon "Choose Date" at bounding box center [1539, 220] width 13 height 13
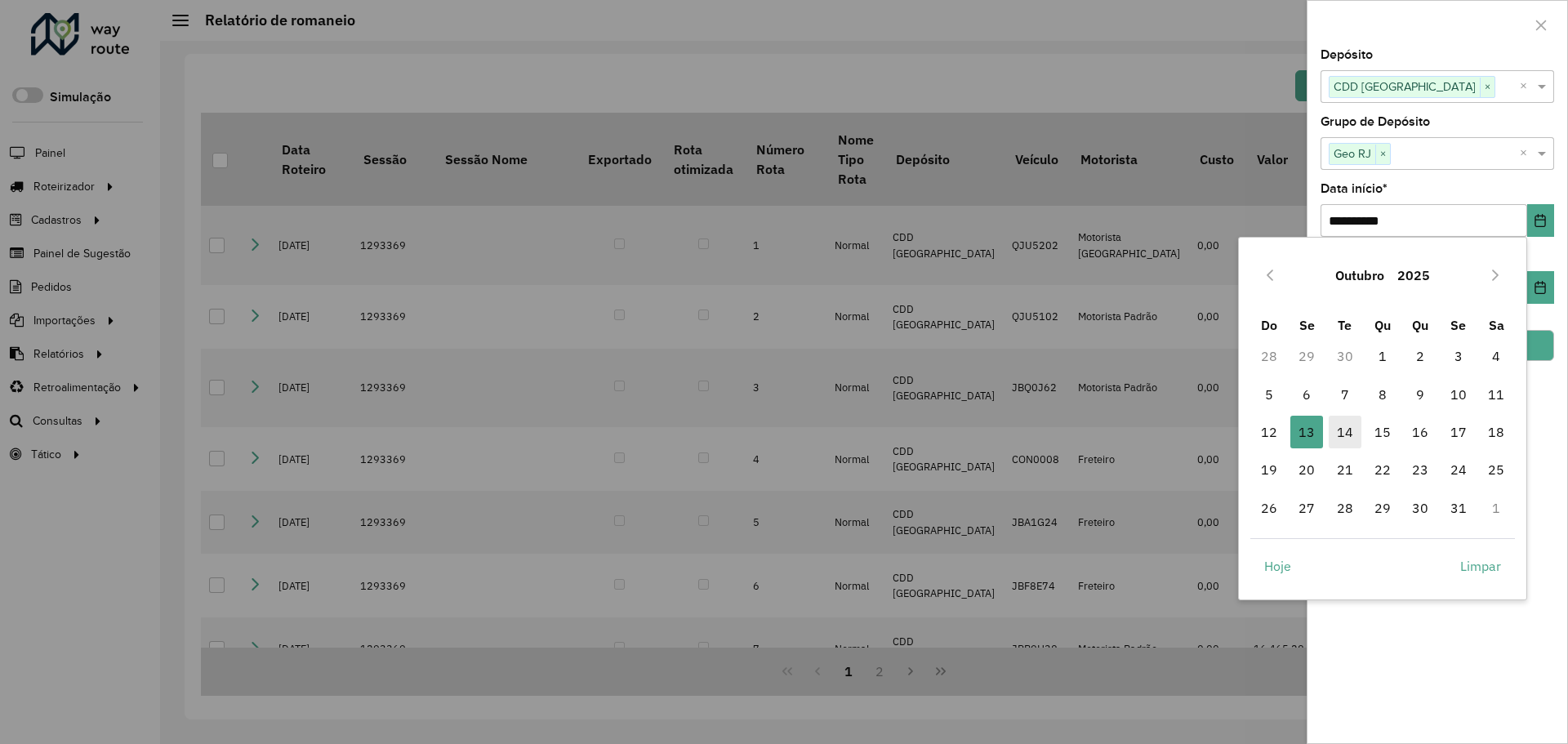
click at [1346, 426] on span "14" at bounding box center [1345, 432] width 32 height 32
type input "**********"
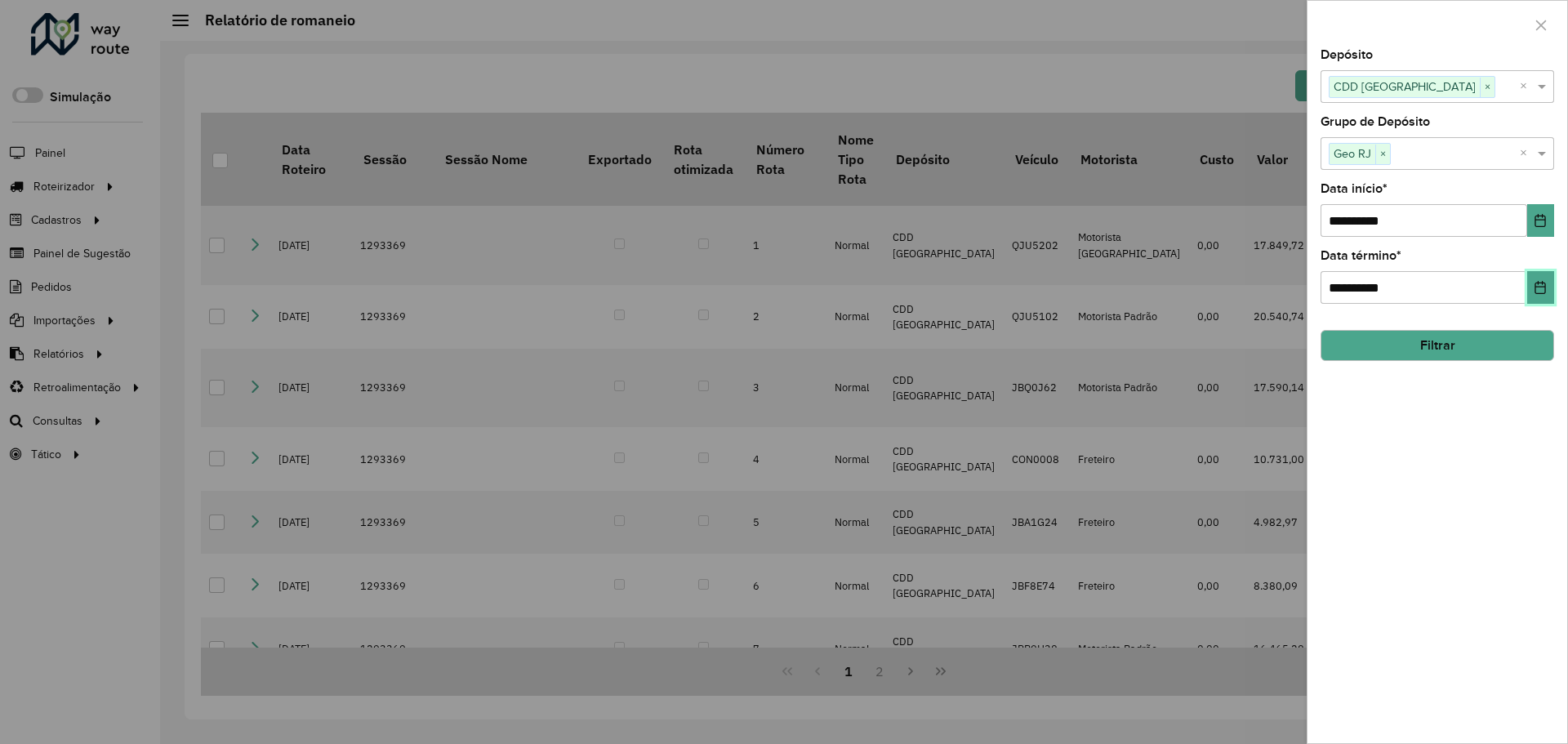
click at [1532, 289] on button "Choose Date" at bounding box center [1540, 287] width 27 height 32
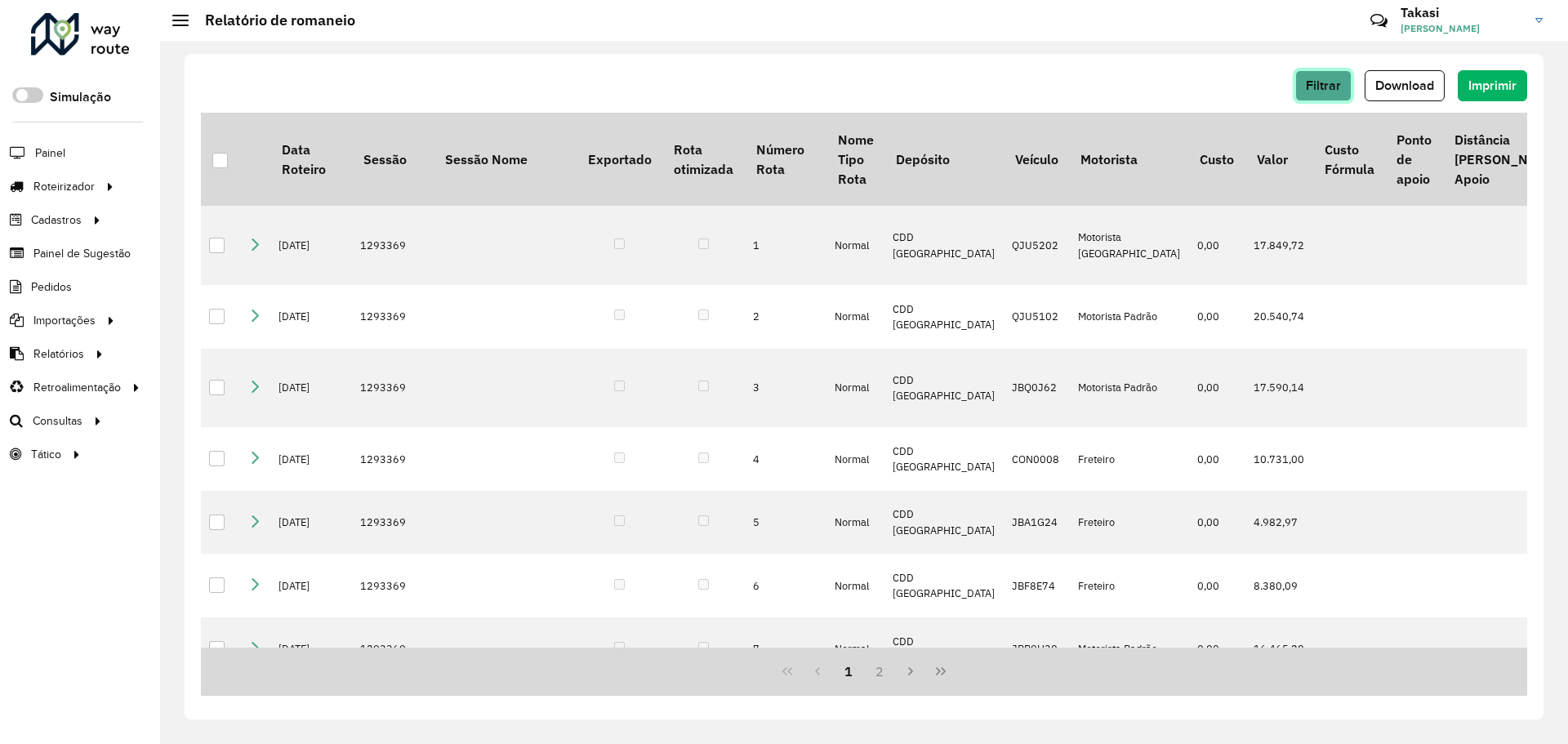
click at [1315, 84] on span "Filtrar" at bounding box center [1324, 86] width 35 height 14
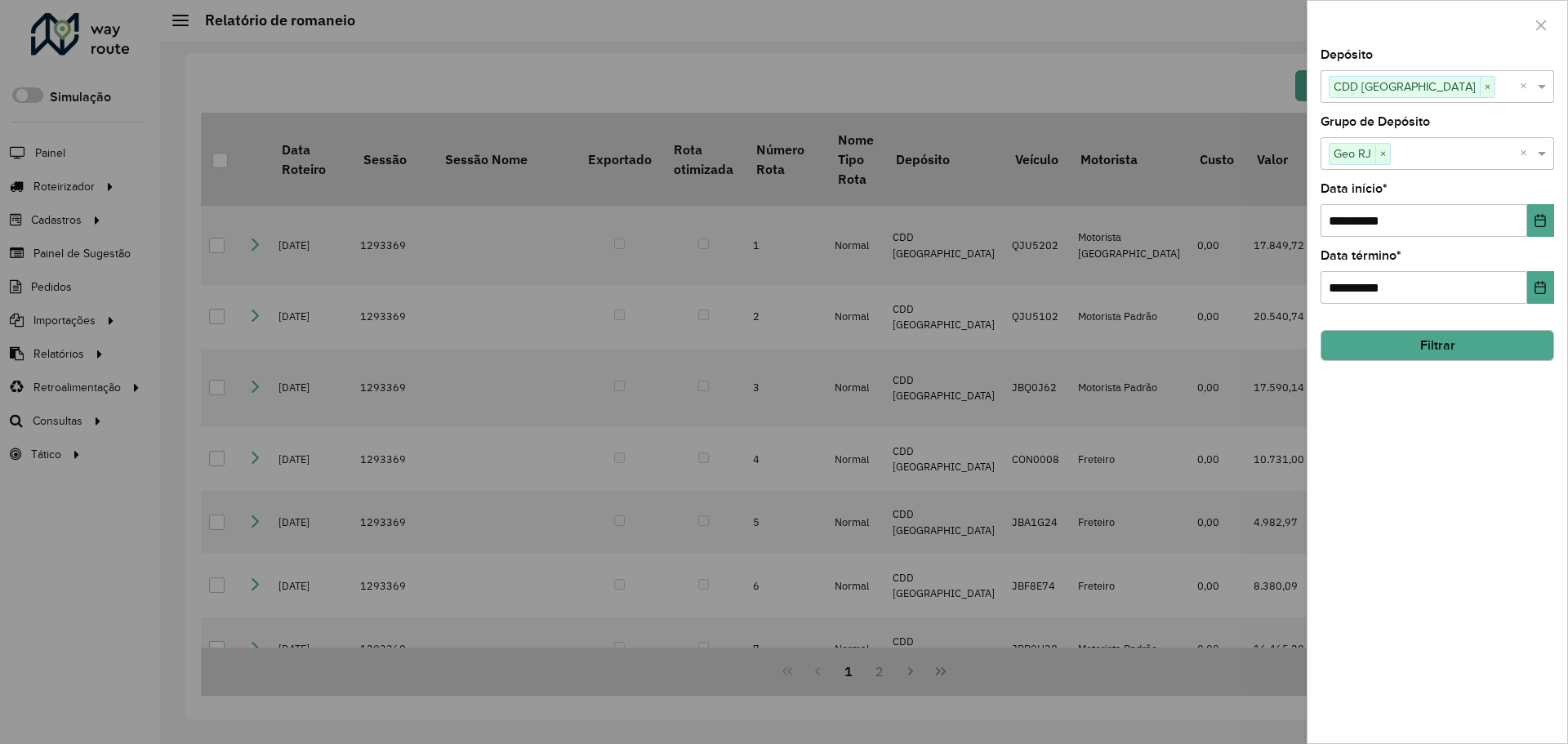
click at [1475, 352] on button "Filtrar" at bounding box center [1437, 345] width 233 height 31
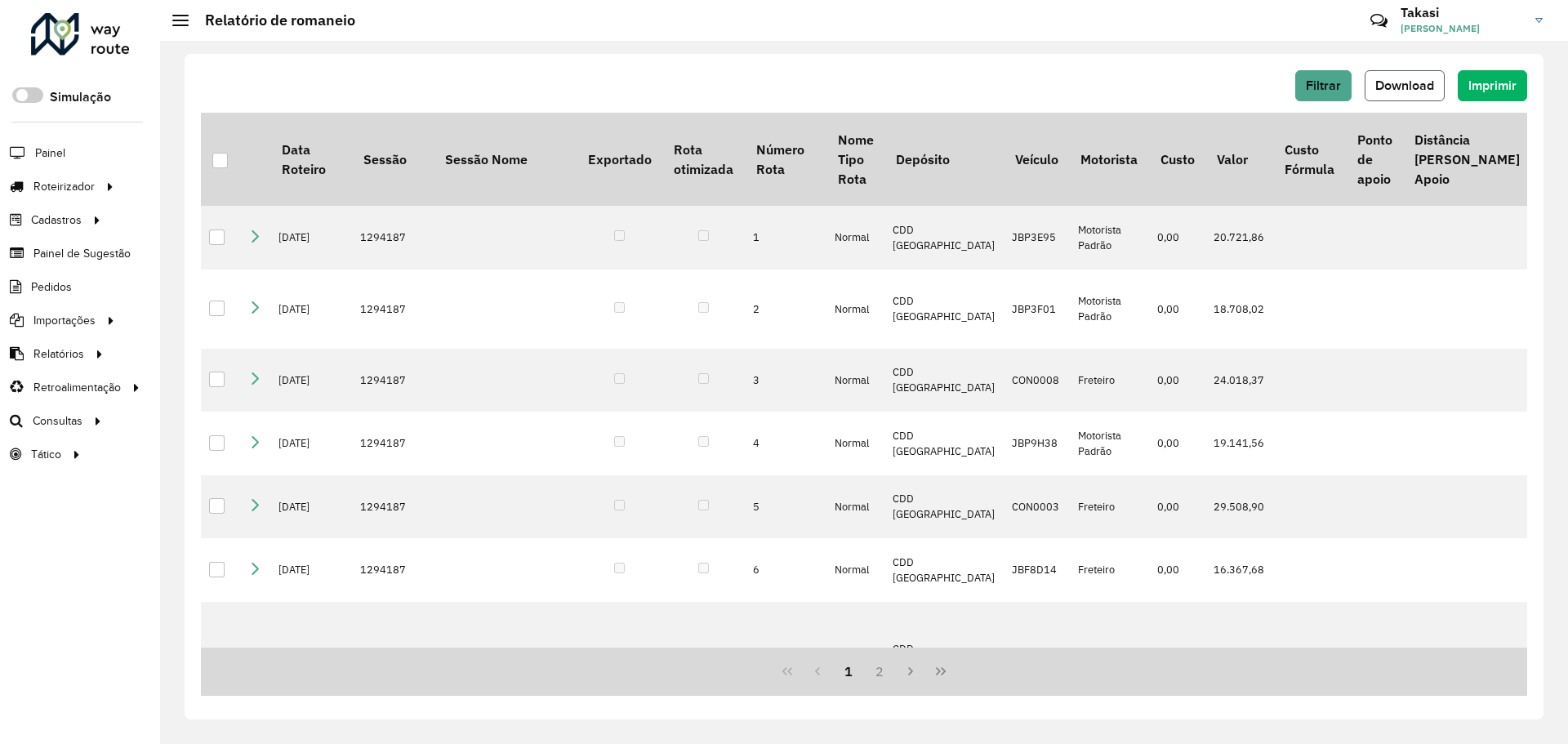
click at [1417, 80] on span "Download" at bounding box center [1405, 86] width 59 height 14
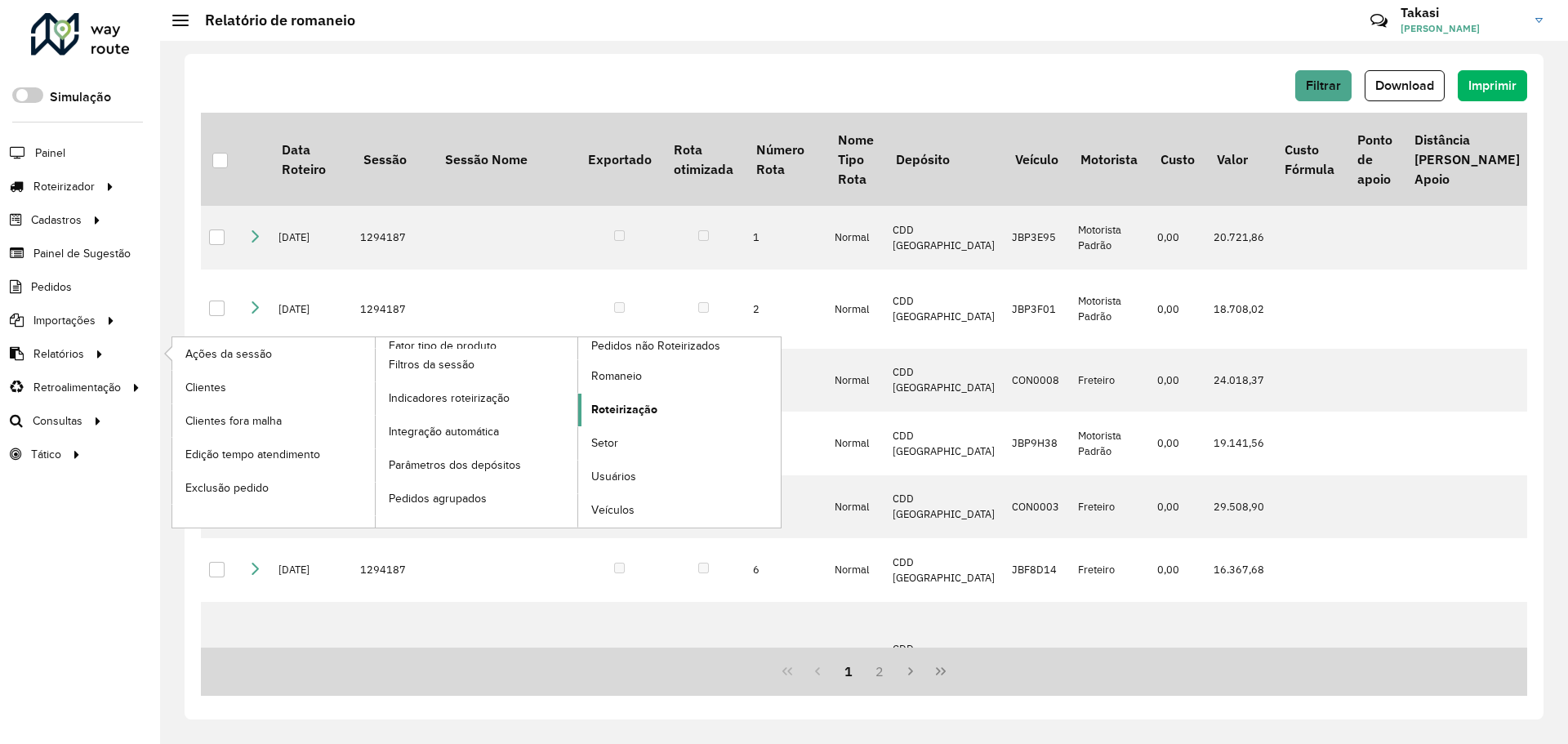
click at [624, 407] on span "Roteirização" at bounding box center [624, 409] width 66 height 17
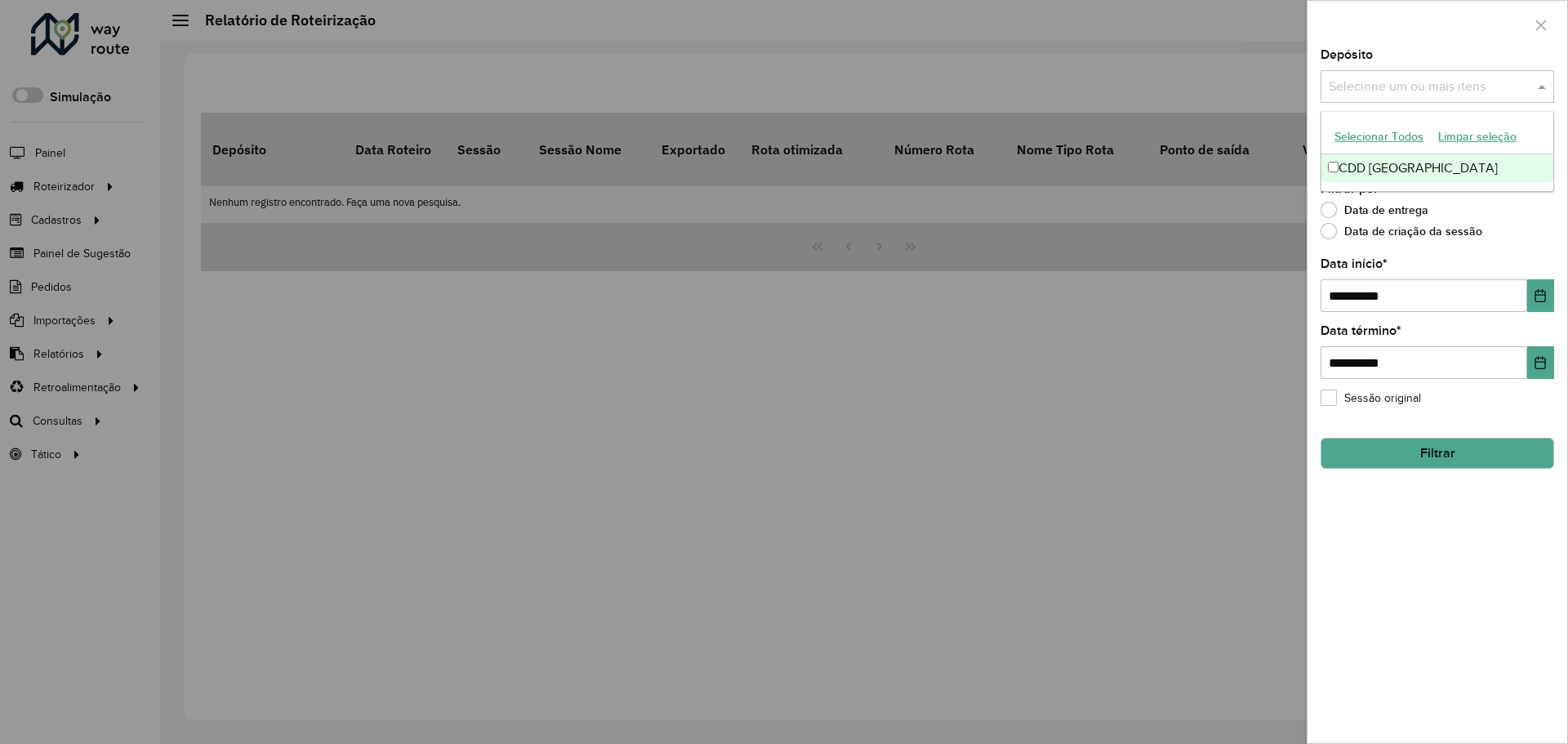
click at [1499, 78] on input "text" at bounding box center [1429, 88] width 210 height 20
click at [1438, 153] on div "Selecionar Todos Limpar seleção" at bounding box center [1437, 137] width 232 height 34
click at [1448, 170] on div "CDD [GEOGRAPHIC_DATA]" at bounding box center [1437, 168] width 232 height 28
click at [1518, 226] on div "Data de criação da sessão" at bounding box center [1437, 235] width 233 height 20
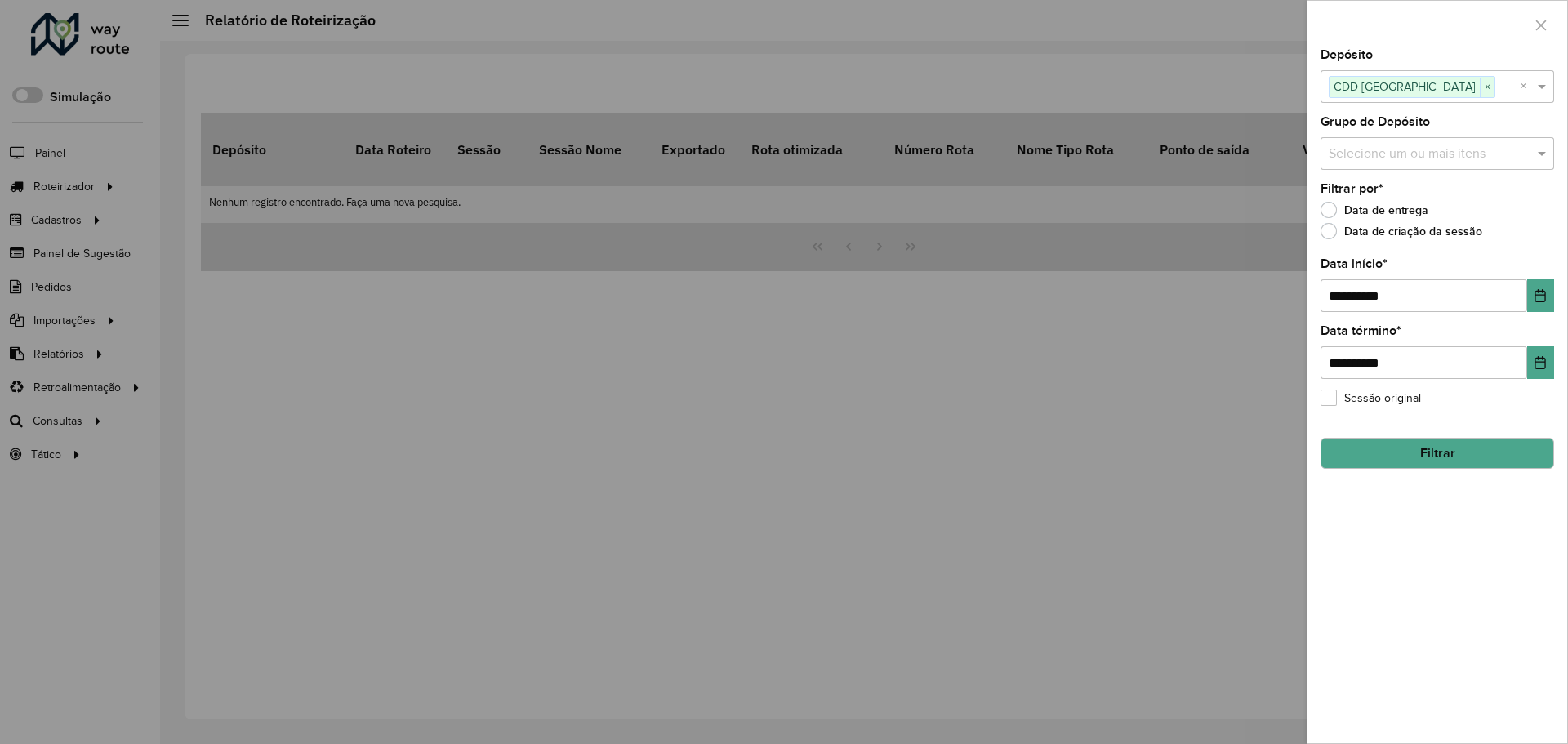
click at [1523, 163] on input "text" at bounding box center [1429, 155] width 210 height 20
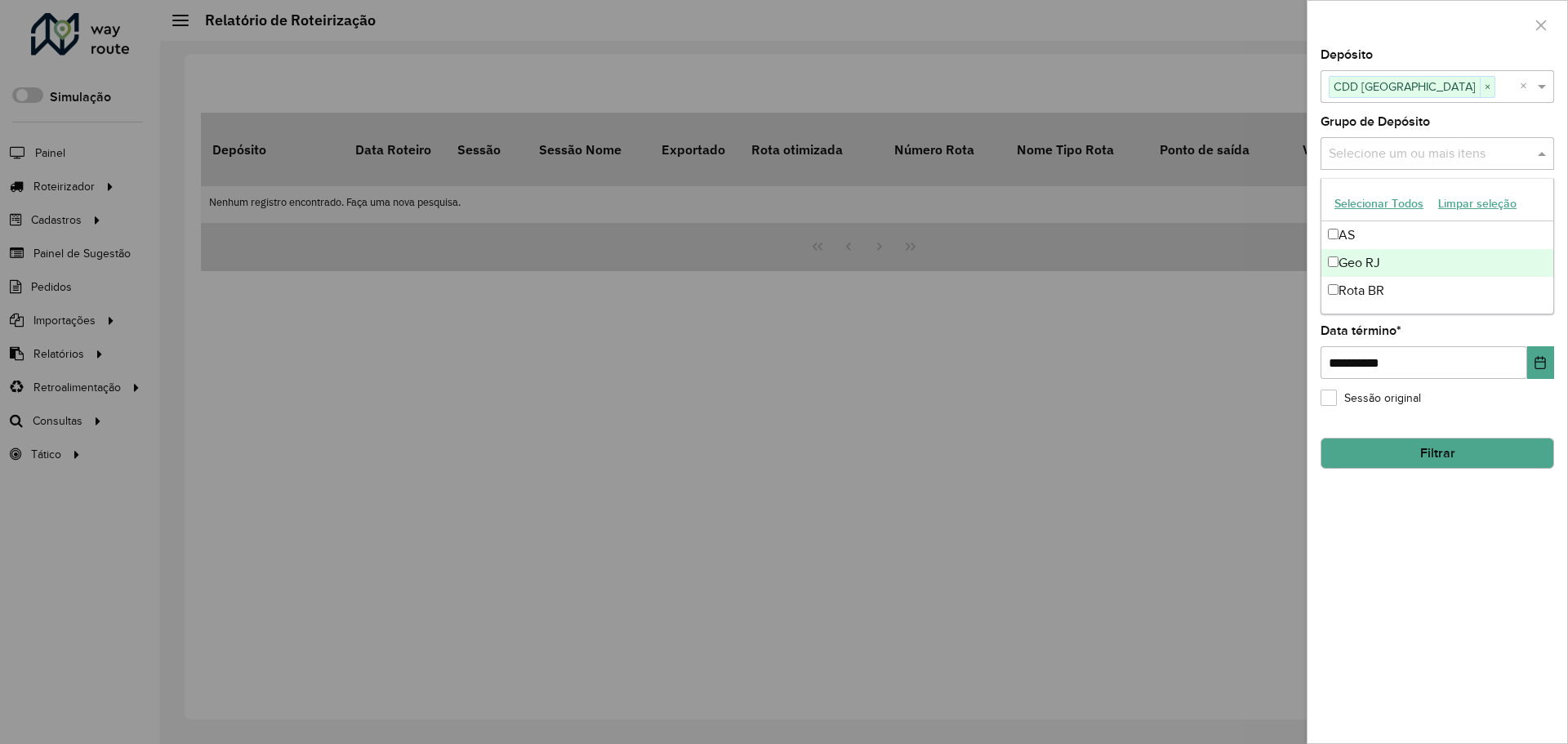
click at [1406, 269] on div "Geo RJ" at bounding box center [1437, 263] width 232 height 28
click at [1461, 557] on div "**********" at bounding box center [1437, 397] width 260 height 695
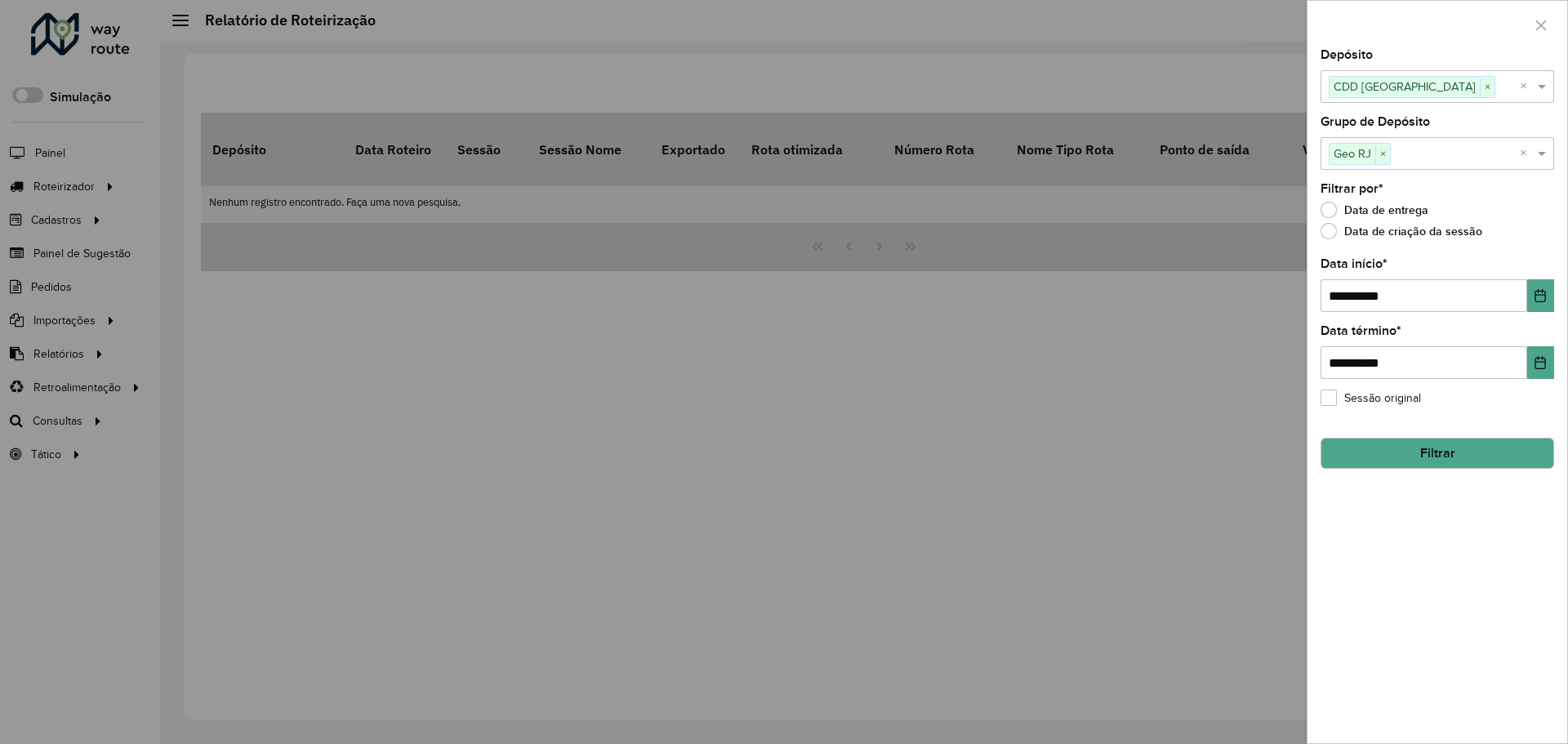
click at [1465, 474] on div "**********" at bounding box center [1437, 397] width 260 height 695
click at [1466, 455] on button "Filtrar" at bounding box center [1437, 454] width 233 height 31
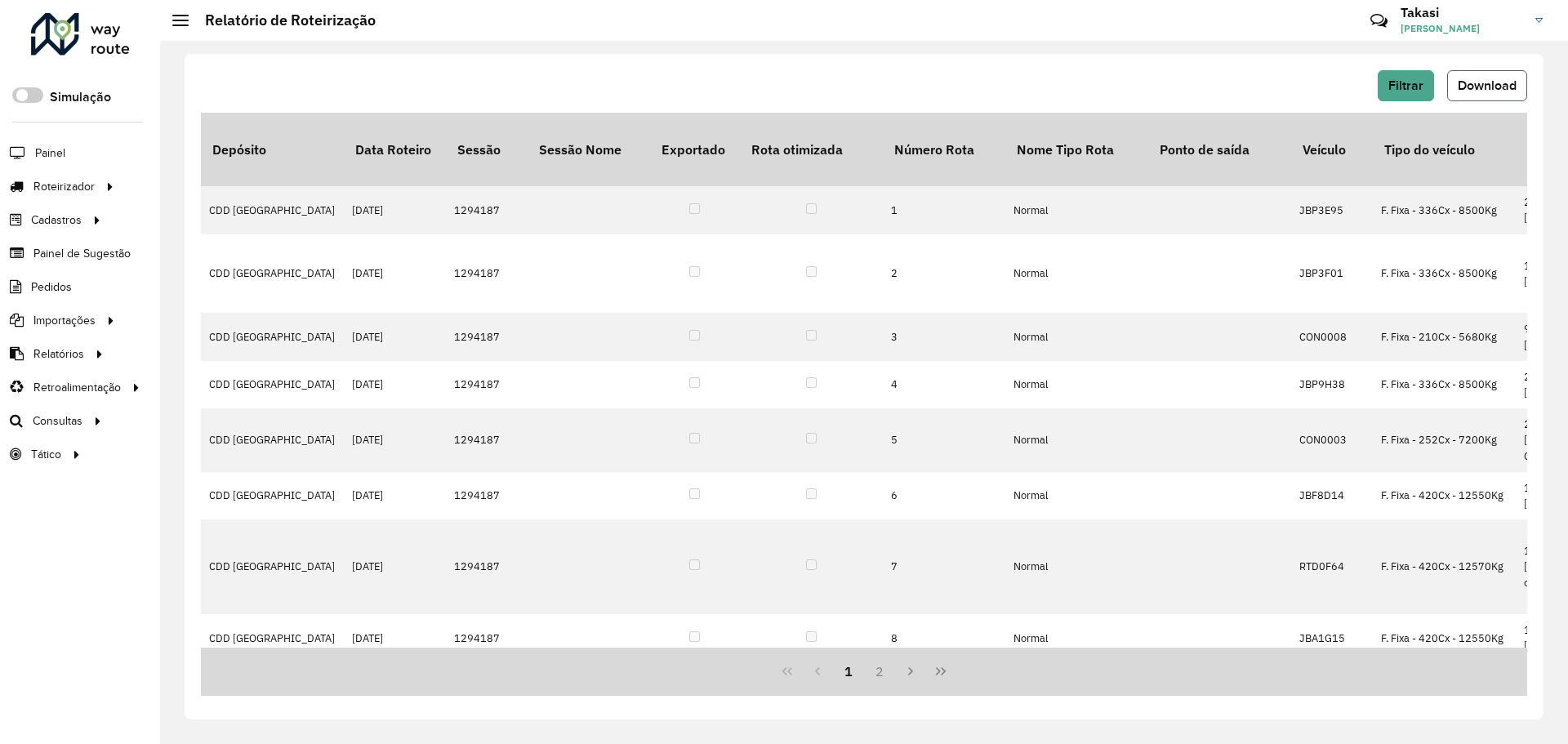
click at [1509, 93] on button "Download" at bounding box center [1486, 86] width 80 height 31
click at [1162, 39] on hb-header "Relatório de Roteirização Críticas? Dúvidas? Elogios? Sugestões? Entre em conta…" at bounding box center [864, 21] width 1408 height 41
